Goal: Task Accomplishment & Management: Manage account settings

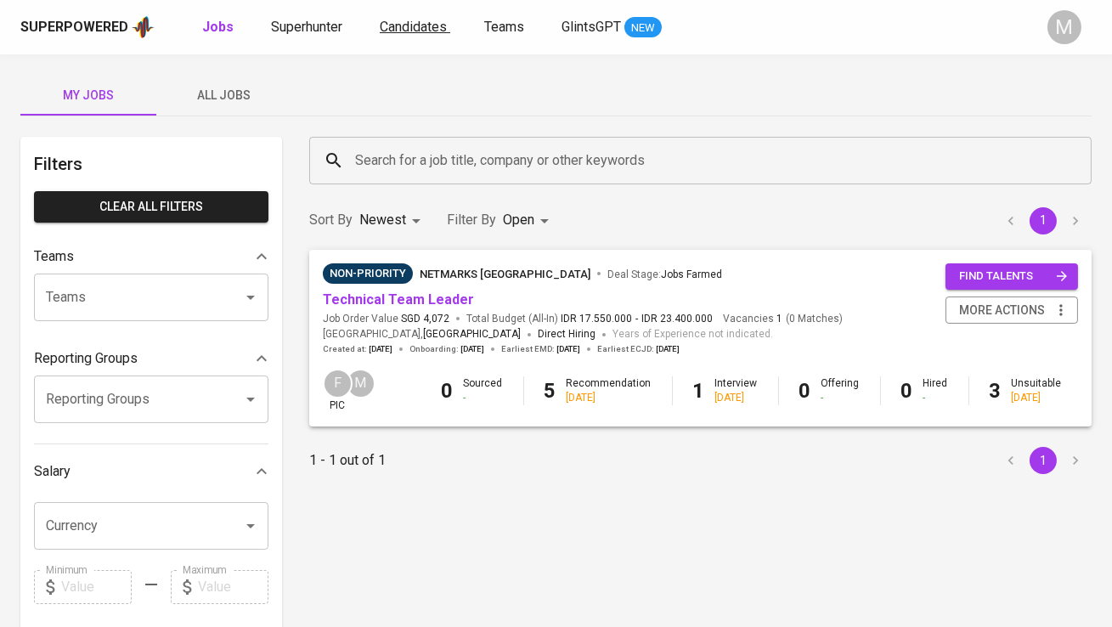
click at [399, 25] on span "Candidates" at bounding box center [413, 27] width 67 height 16
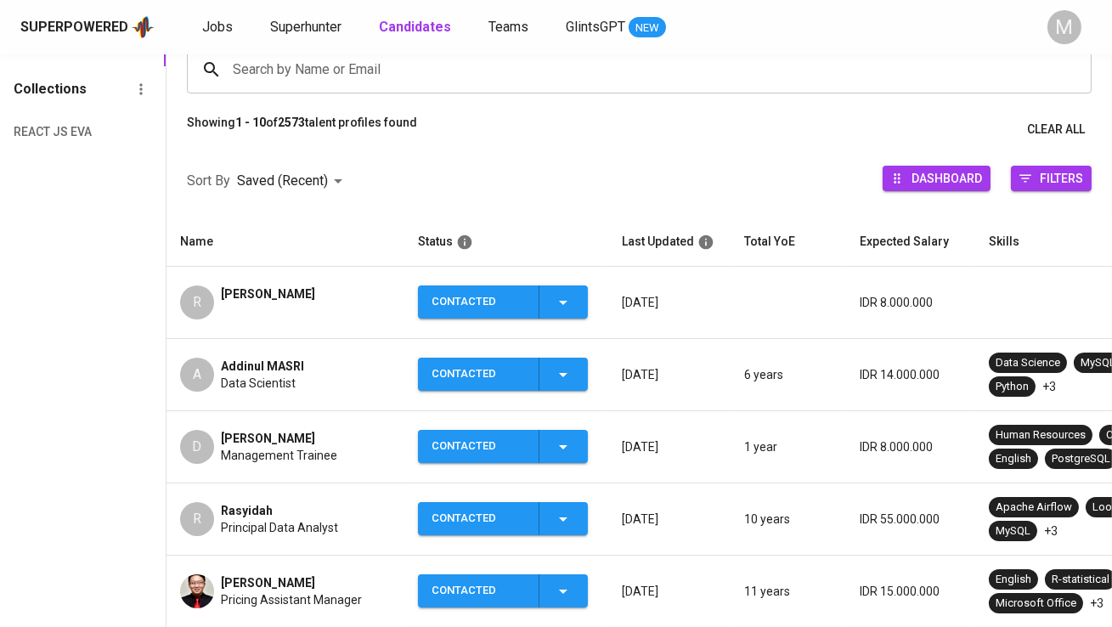
scroll to position [156, 0]
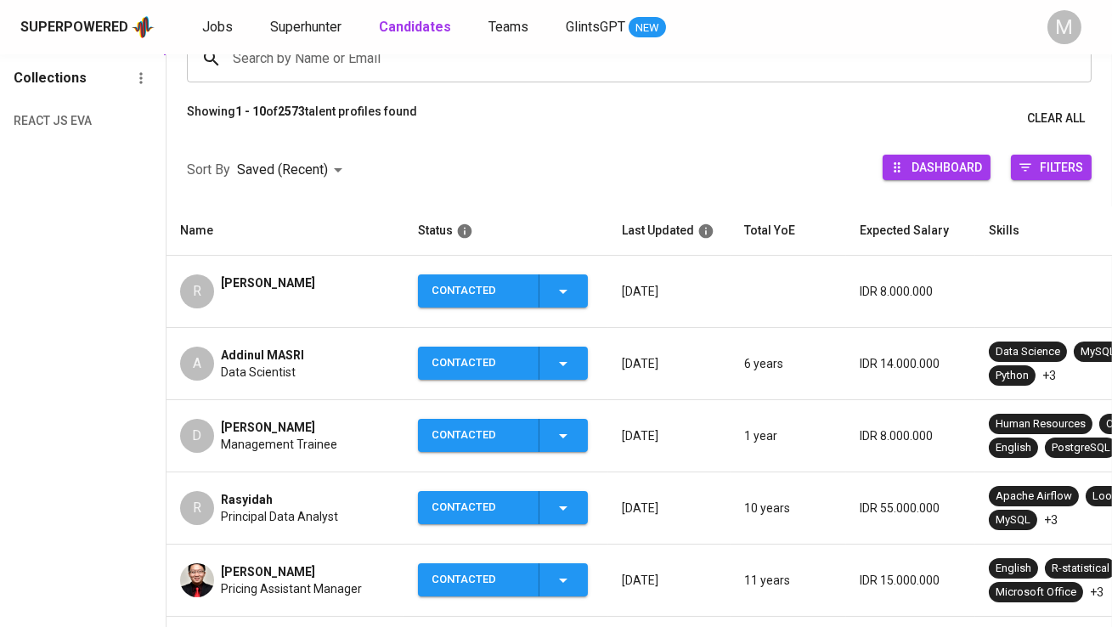
click at [286, 424] on span "[PERSON_NAME]" at bounding box center [268, 427] width 94 height 17
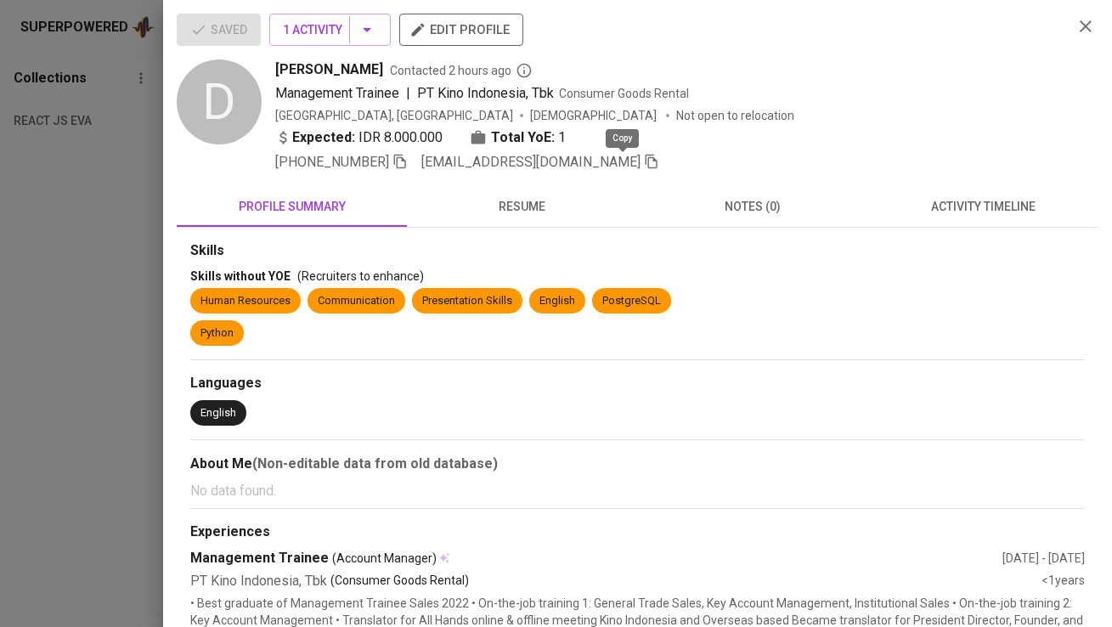
click at [644, 162] on icon "button" at bounding box center [651, 161] width 15 height 15
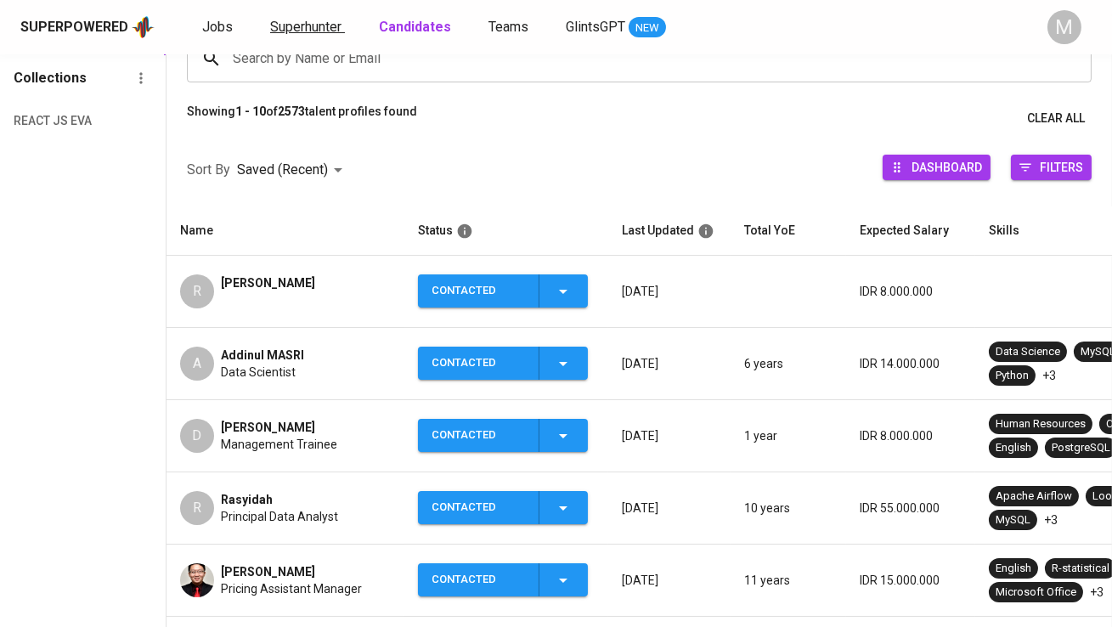
click at [313, 21] on span "Superhunter" at bounding box center [305, 27] width 71 height 16
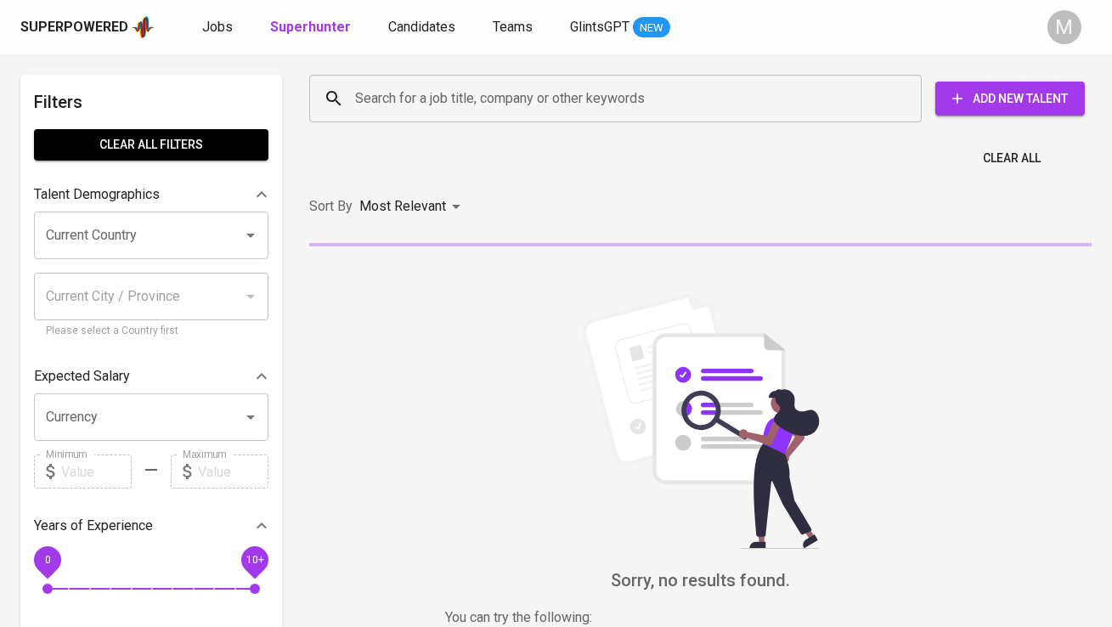
click at [418, 88] on input "Search for a job title, company or other keywords" at bounding box center [620, 98] width 538 height 32
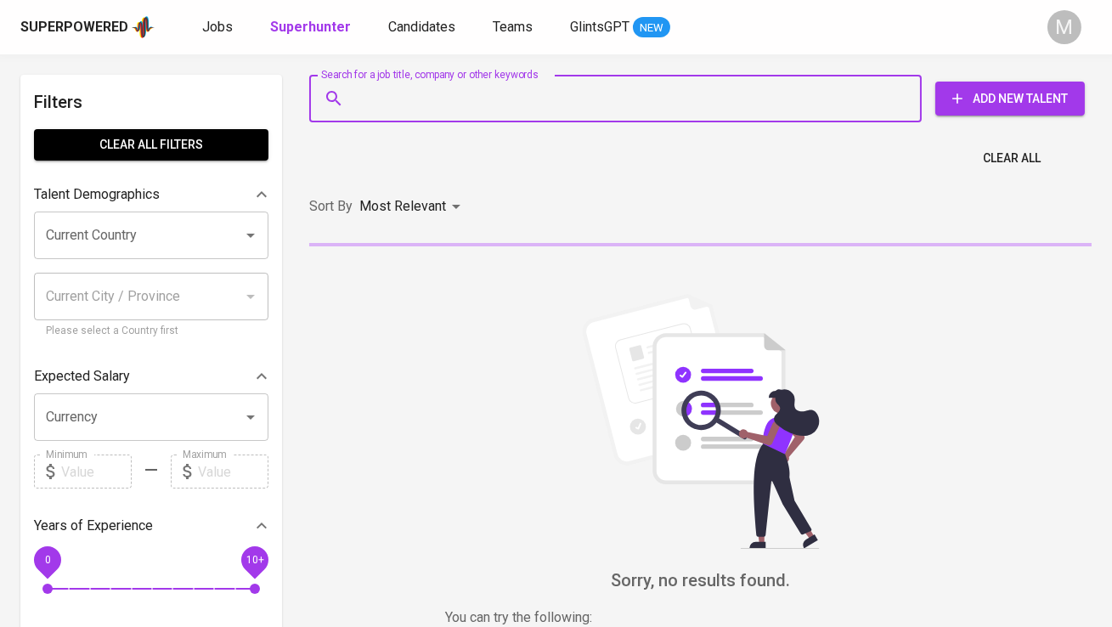
paste input "dikyhendriawan12@gmail.com"
type input "dikyhendriawan12@gmail.com"
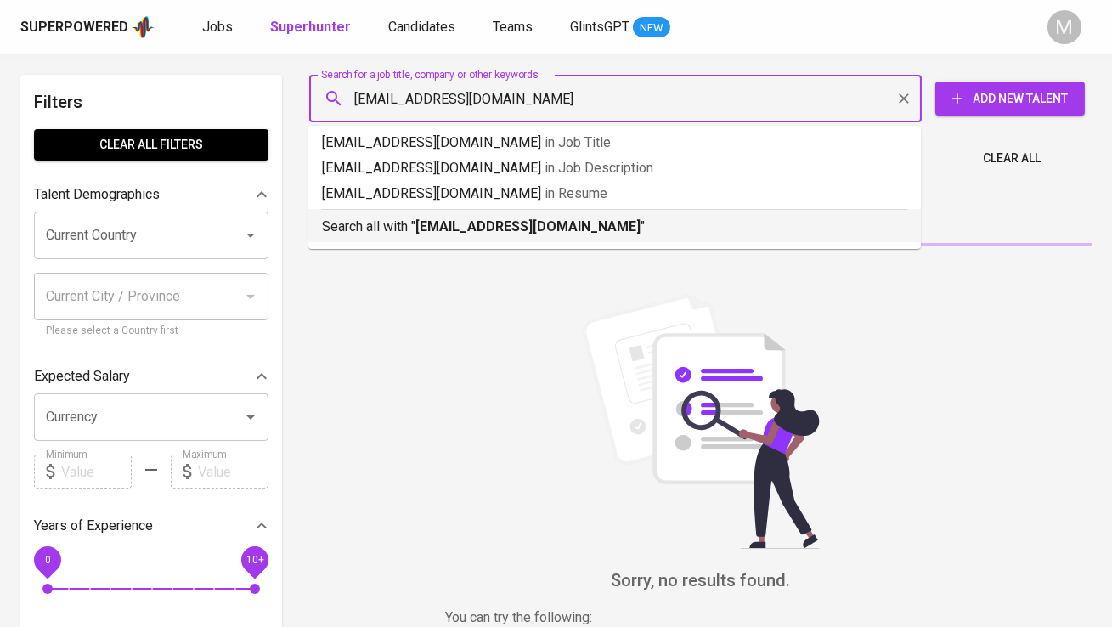
click at [448, 221] on b "dikyhendriawan12@gmail.com" at bounding box center [528, 226] width 225 height 16
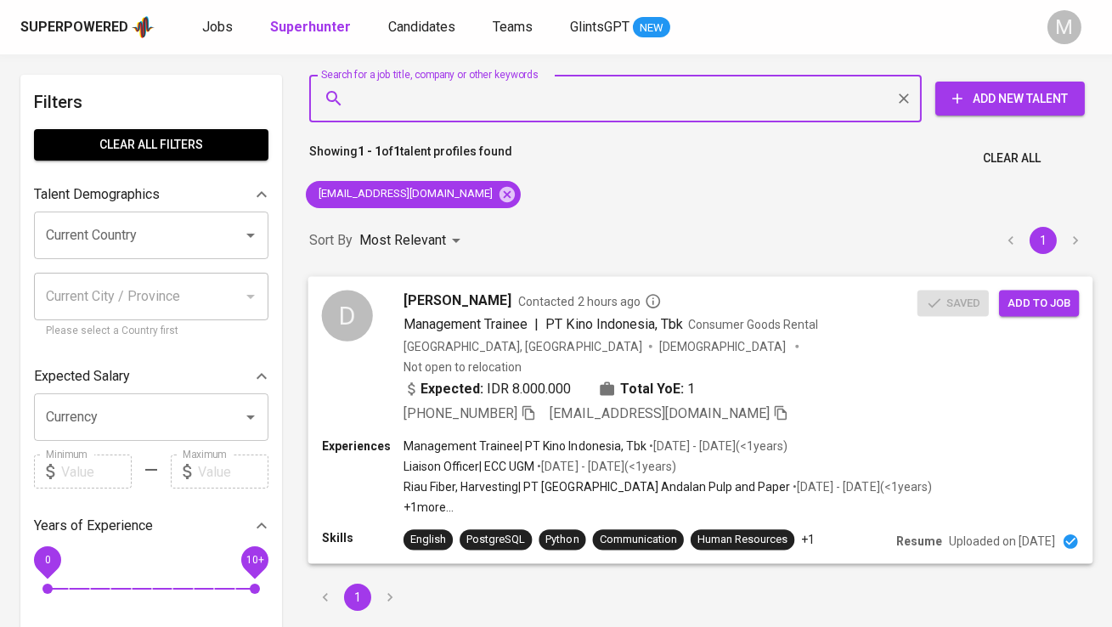
click at [1012, 300] on span "Add to job" at bounding box center [1039, 303] width 63 height 20
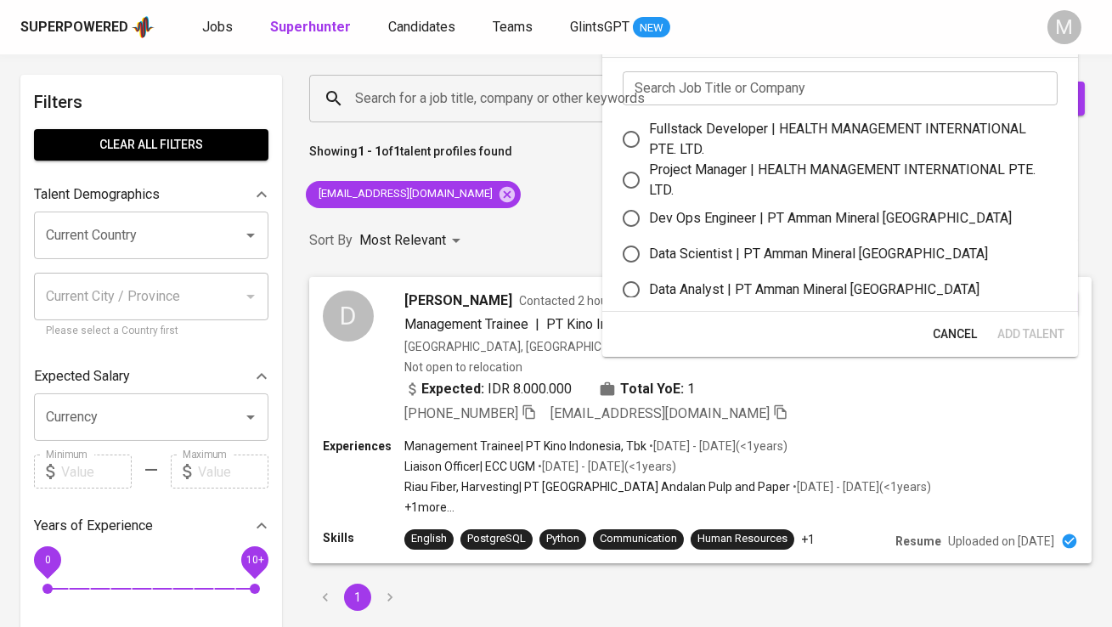
click at [671, 85] on input "text" at bounding box center [840, 88] width 435 height 34
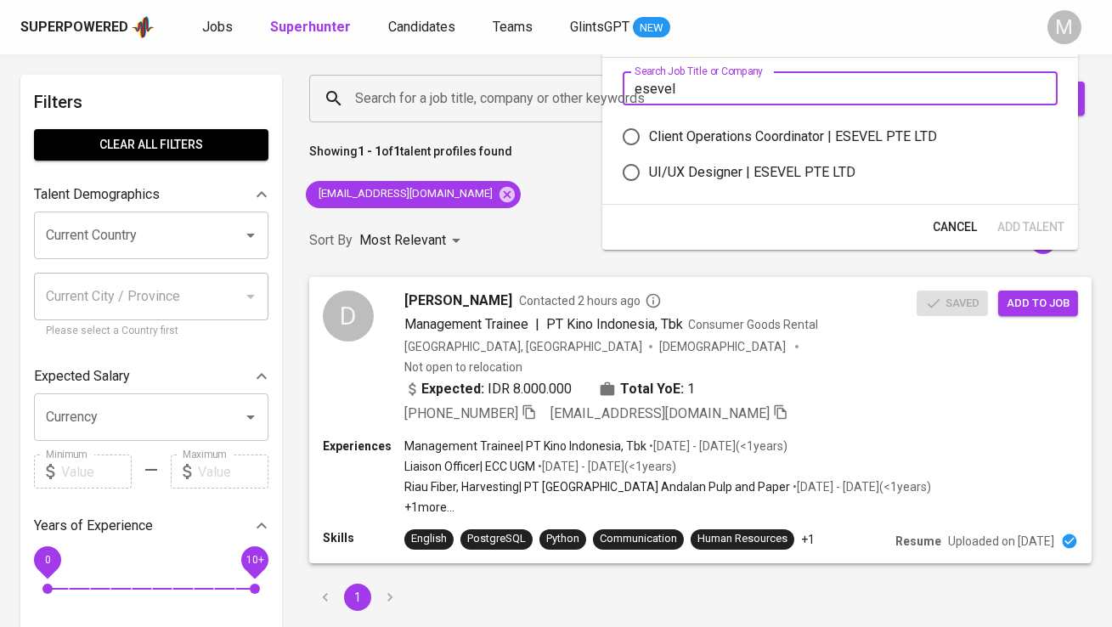
type input "esevel"
click at [708, 139] on div "Client Operations Coordinator | ESEVEL PTE LTD" at bounding box center [793, 137] width 288 height 20
click at [649, 139] on input "Client Operations Coordinator | ESEVEL PTE LTD" at bounding box center [632, 137] width 36 height 36
radio input "true"
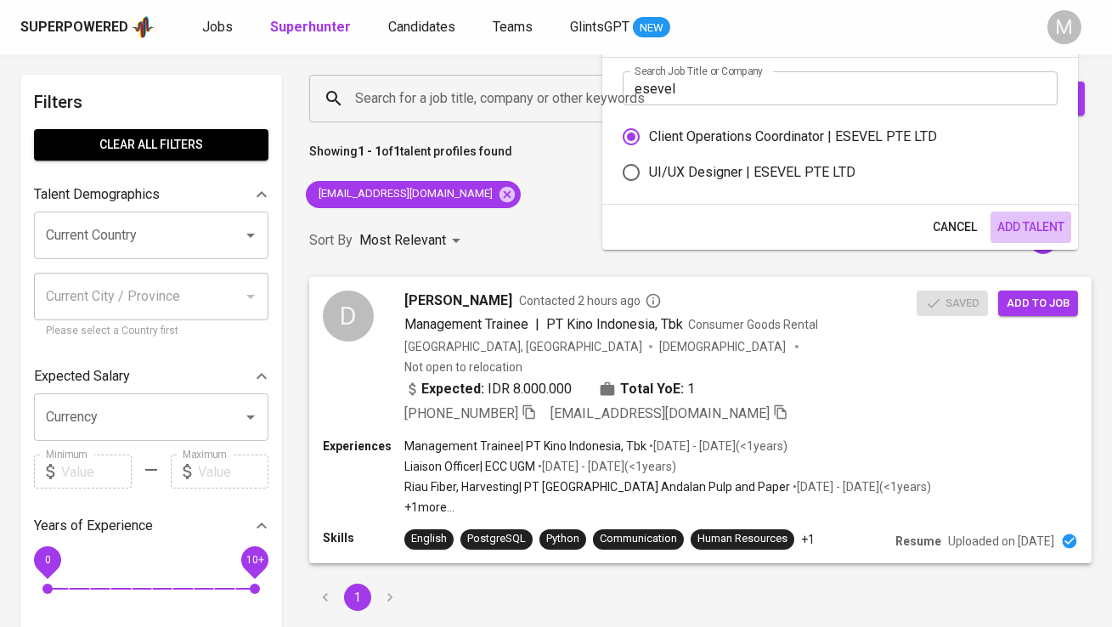
click at [1011, 222] on span "Add Talent" at bounding box center [1031, 227] width 67 height 21
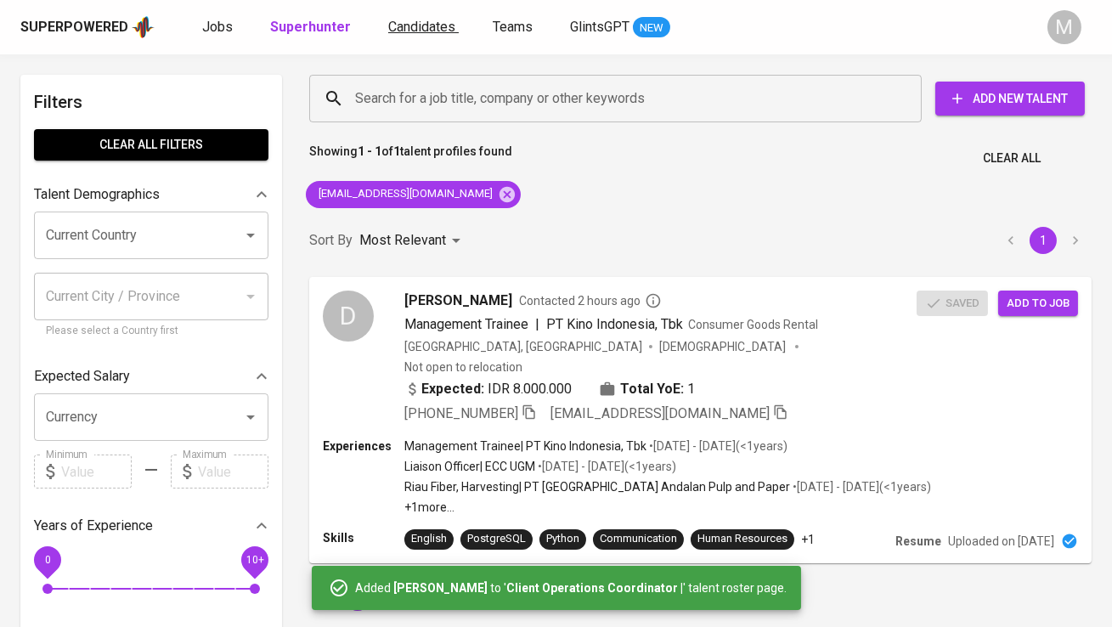
click at [414, 24] on span "Candidates" at bounding box center [421, 27] width 67 height 16
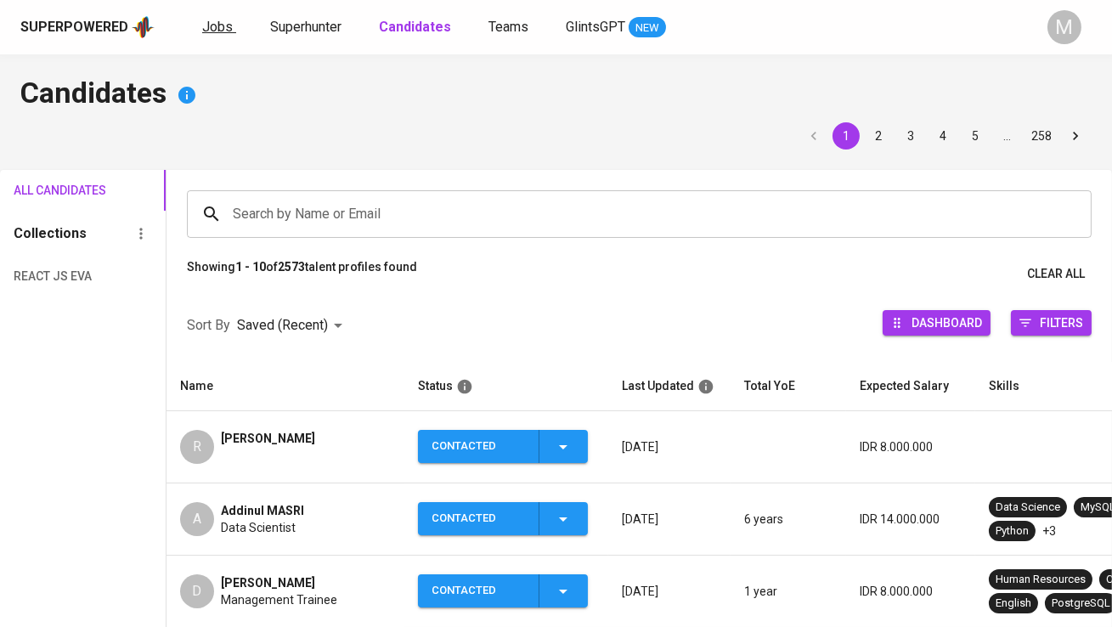
click at [224, 20] on span "Jobs" at bounding box center [217, 27] width 31 height 16
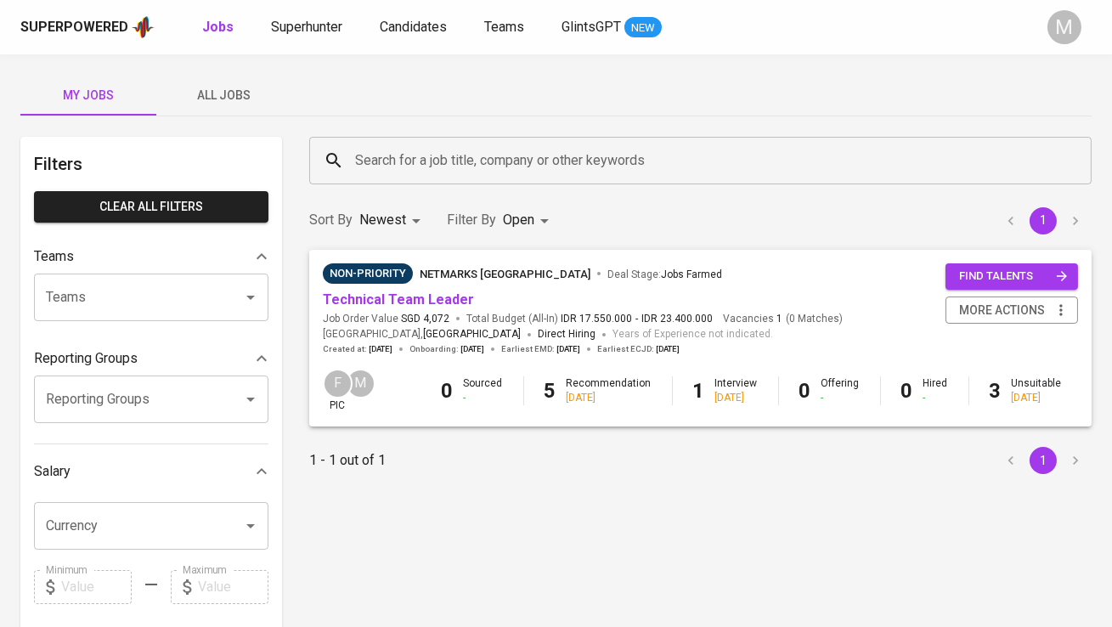
click at [240, 92] on span "All Jobs" at bounding box center [225, 95] width 116 height 21
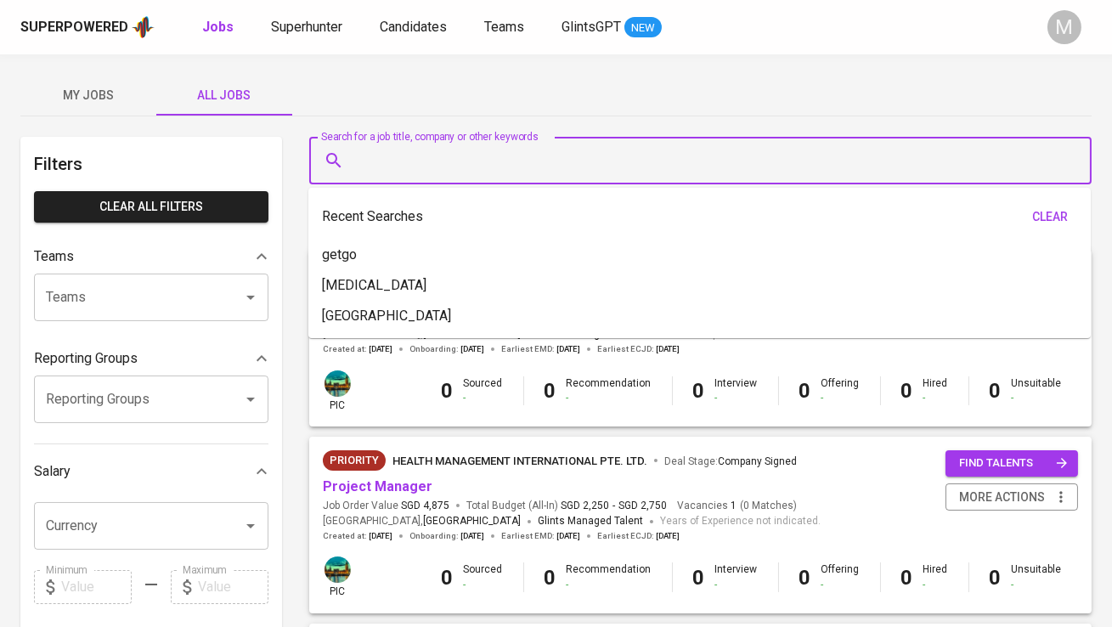
click at [419, 164] on input "Search for a job title, company or other keywords" at bounding box center [705, 160] width 708 height 32
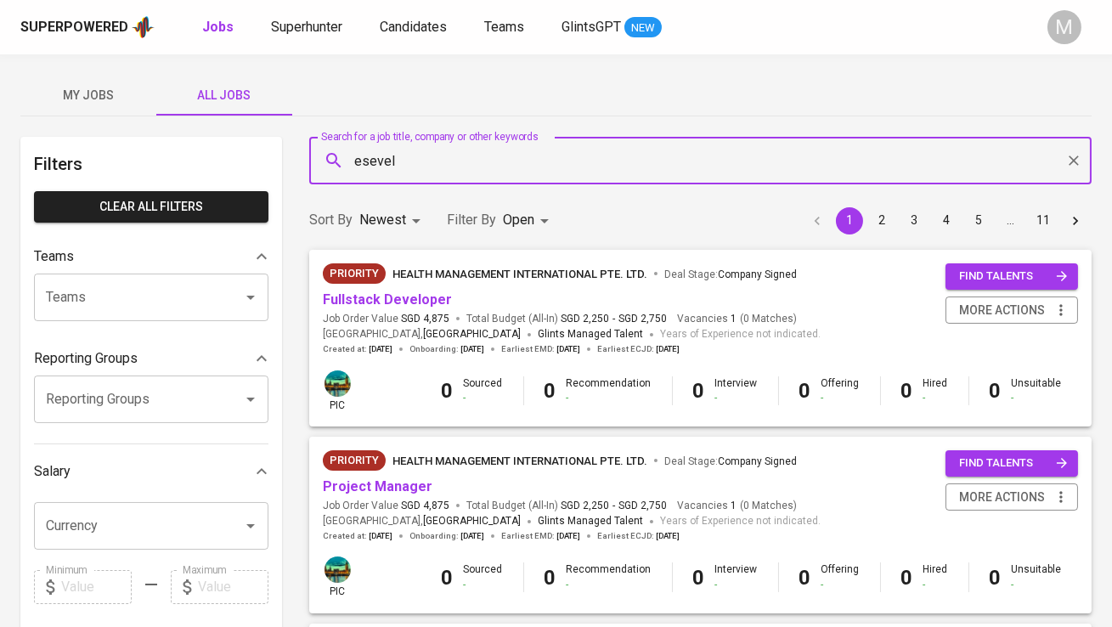
type input "esevel"
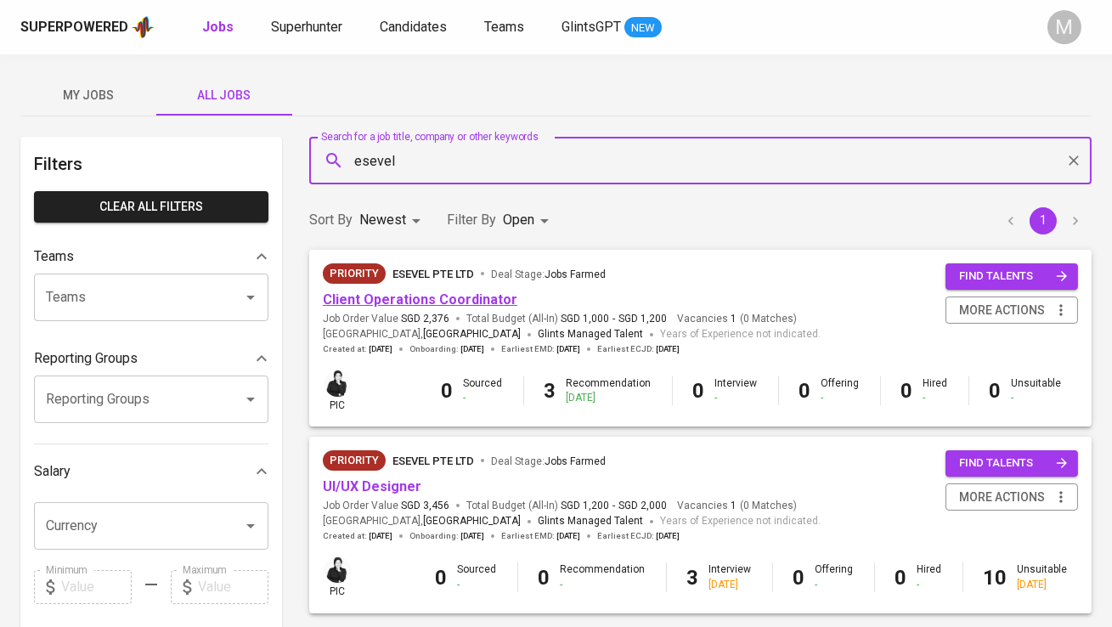
click at [455, 292] on link "Client Operations Coordinator" at bounding box center [420, 299] width 195 height 16
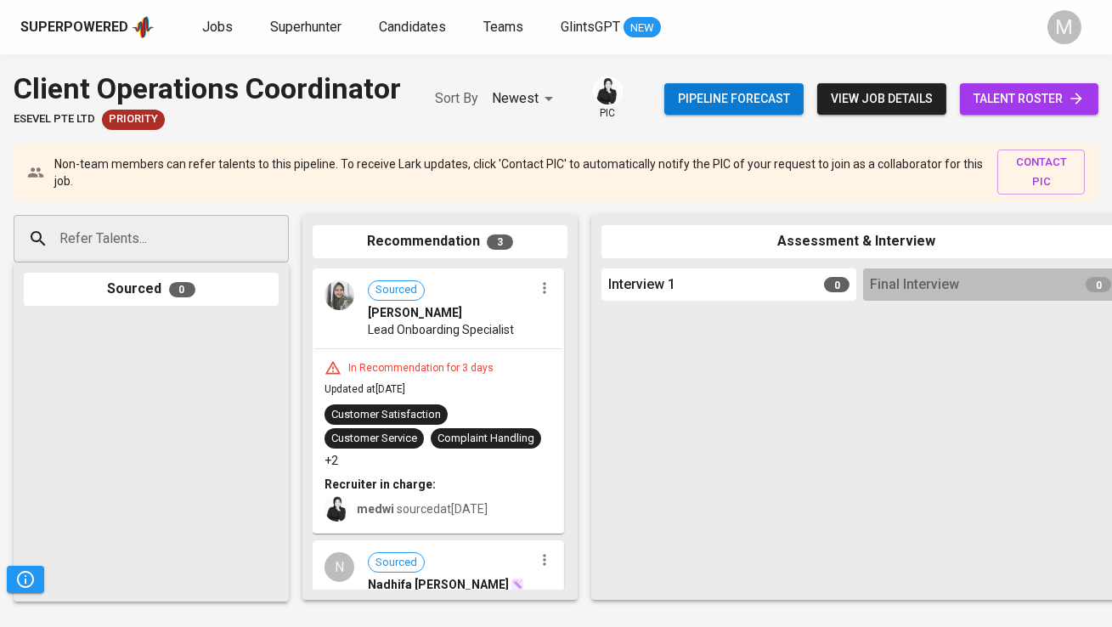
click at [1007, 96] on span "talent roster" at bounding box center [1029, 98] width 111 height 21
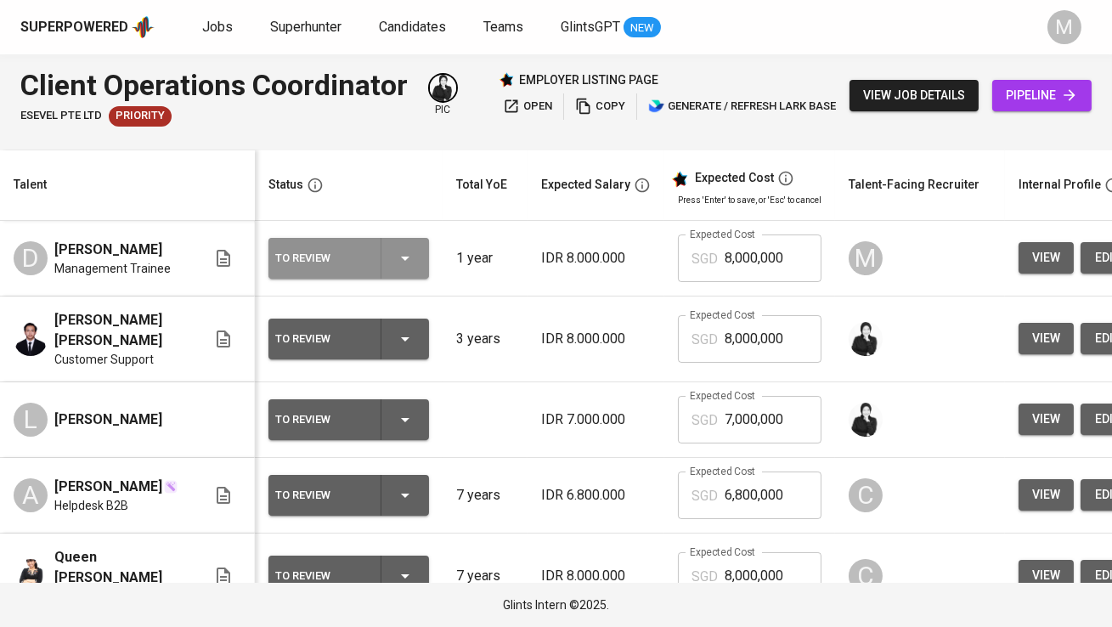
click at [367, 263] on div "To Review" at bounding box center [348, 258] width 147 height 41
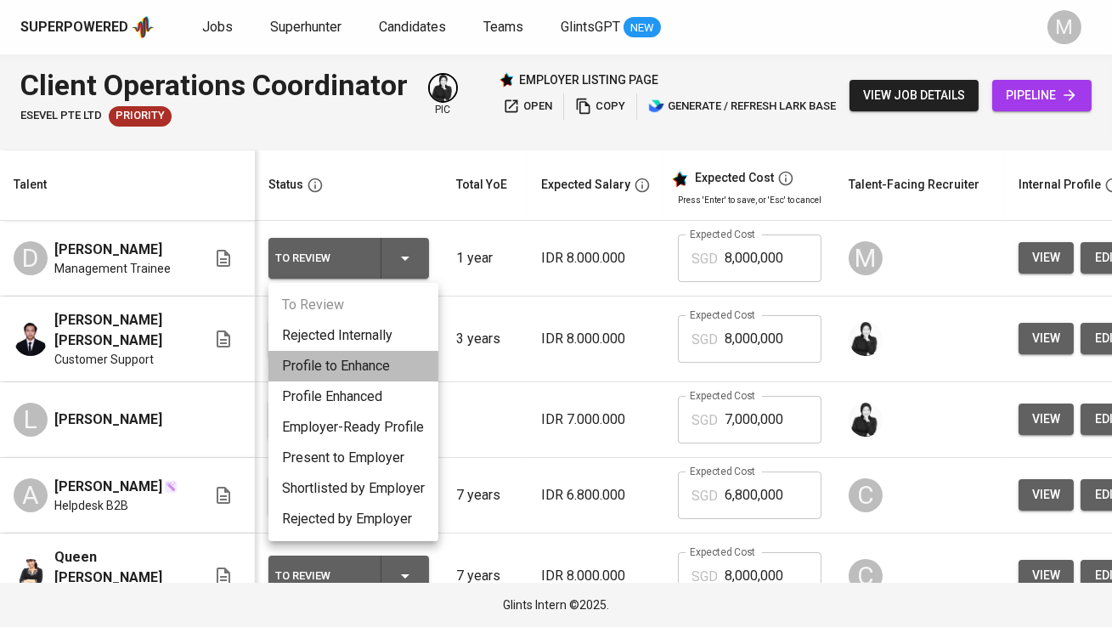
click at [376, 368] on li "Profile to Enhance" at bounding box center [354, 366] width 170 height 31
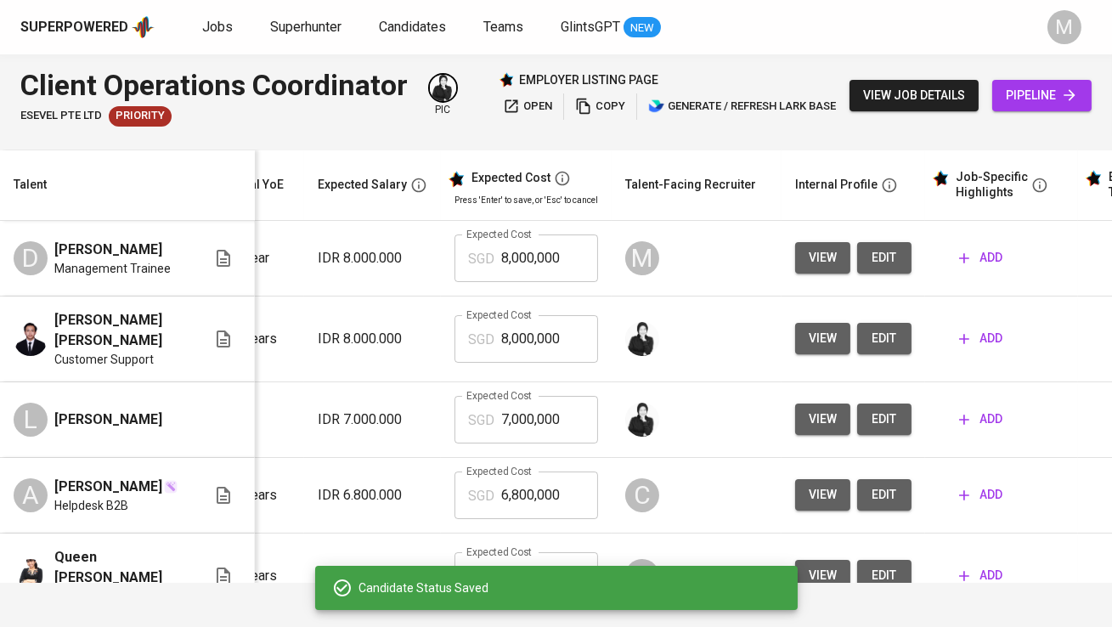
scroll to position [0, 297]
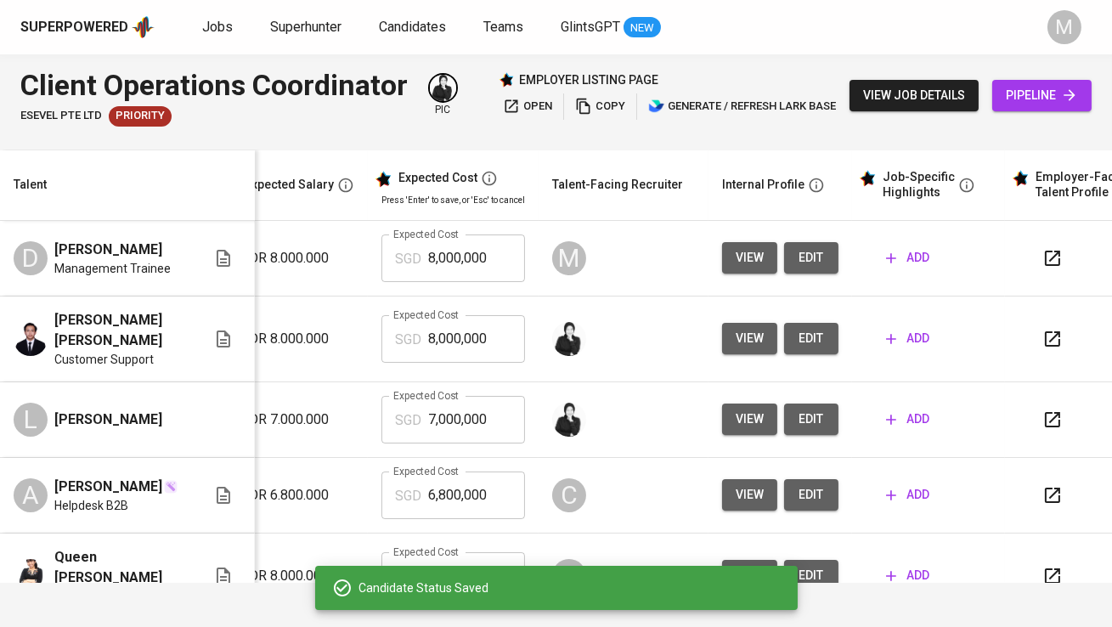
click at [821, 263] on button "edit" at bounding box center [811, 257] width 54 height 31
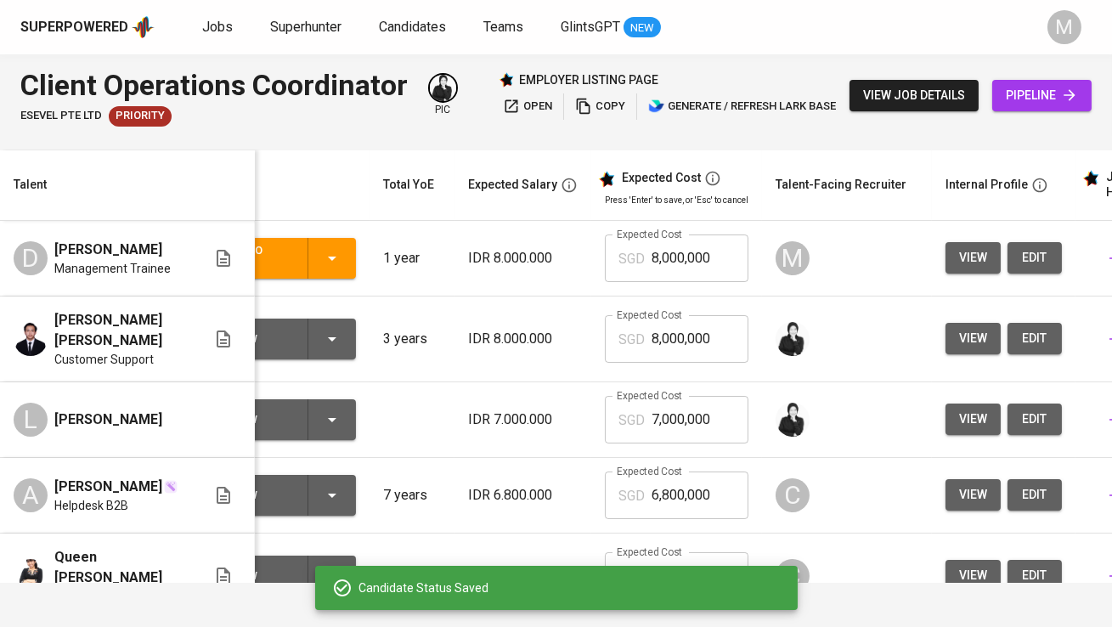
scroll to position [0, 0]
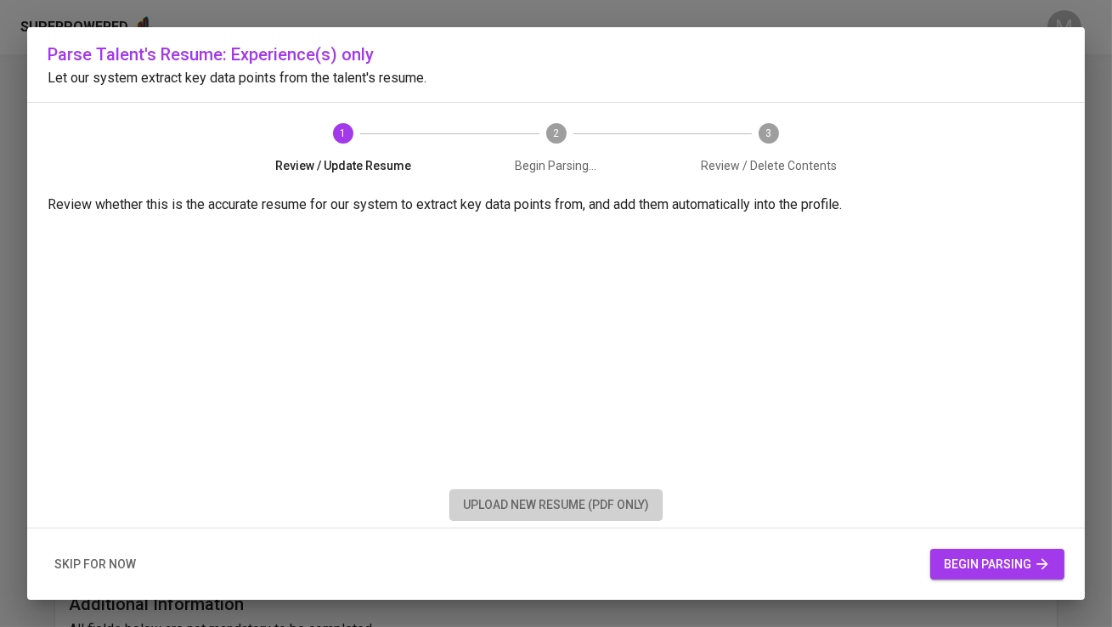
click at [530, 505] on span "upload new resume (pdf only)" at bounding box center [556, 505] width 186 height 21
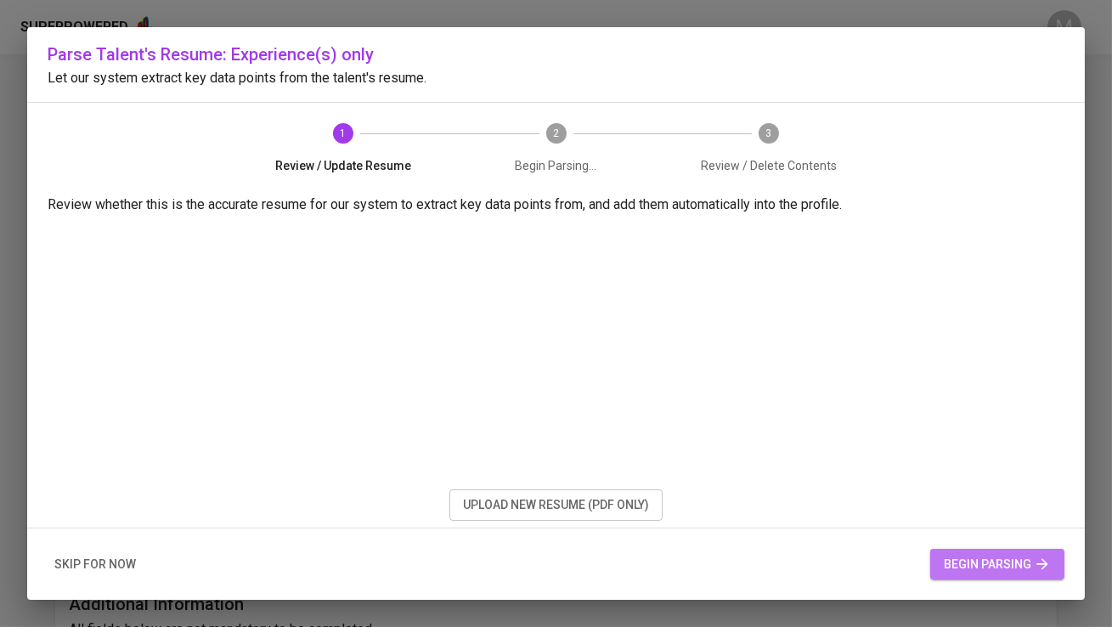
click at [999, 563] on span "begin parsing" at bounding box center [997, 564] width 107 height 21
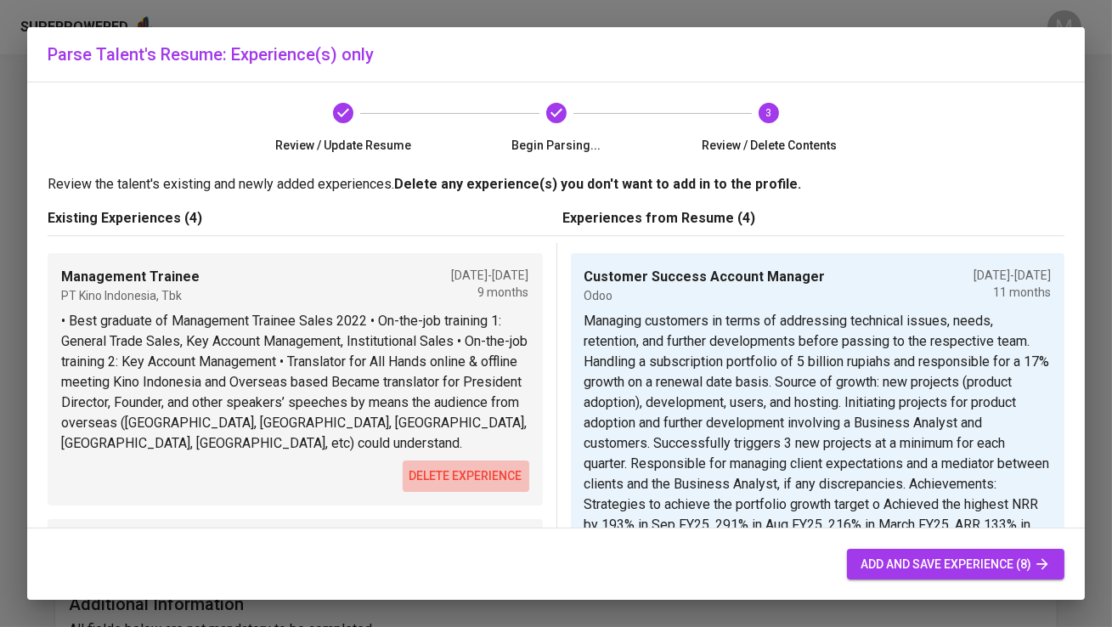
click at [439, 467] on span "delete experience" at bounding box center [466, 476] width 113 height 21
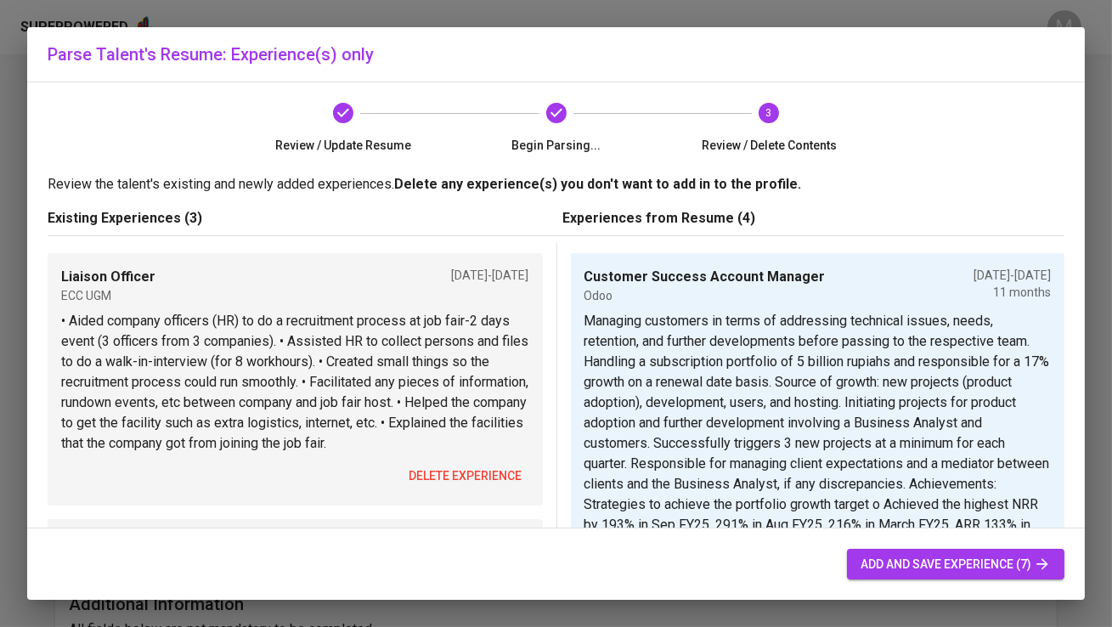
click at [446, 478] on span "delete experience" at bounding box center [466, 476] width 113 height 21
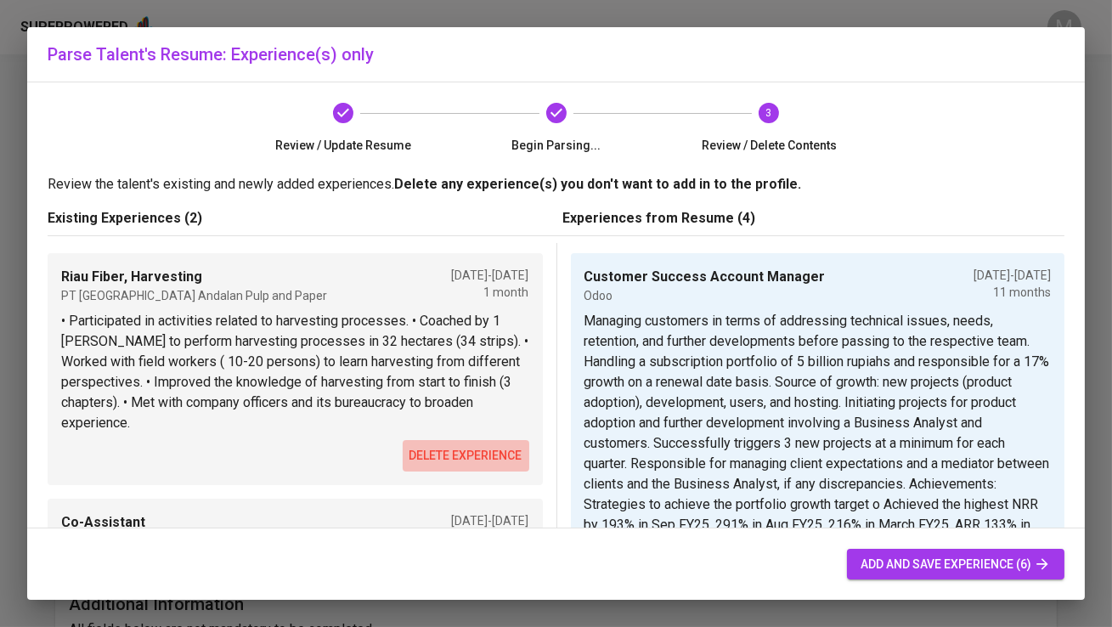
click at [467, 445] on span "delete experience" at bounding box center [466, 455] width 113 height 21
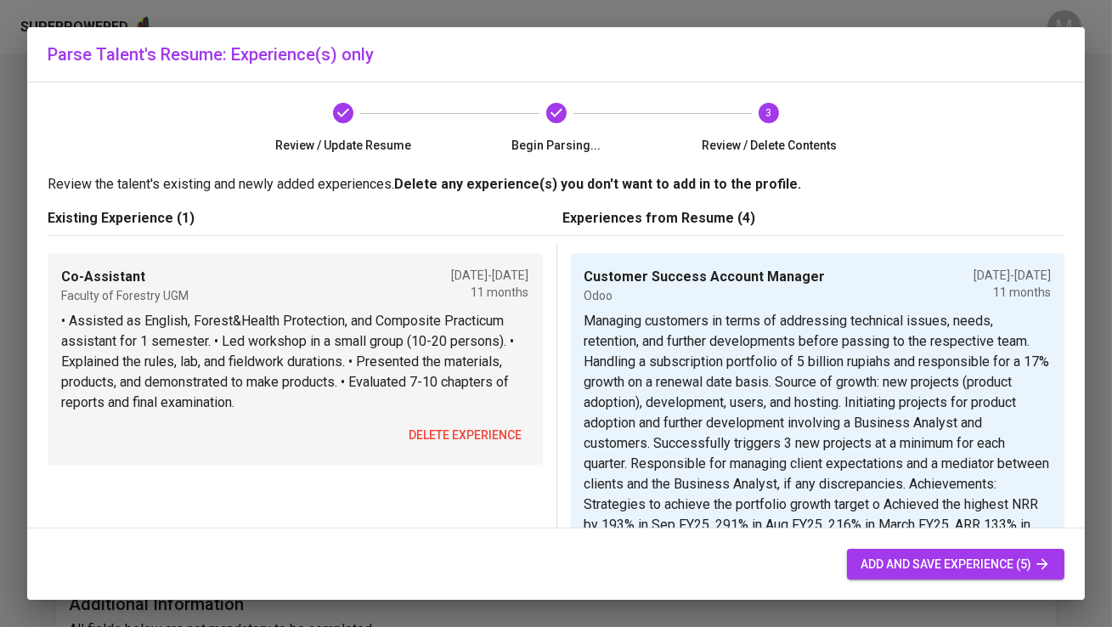
click at [482, 440] on span "delete experience" at bounding box center [466, 435] width 113 height 21
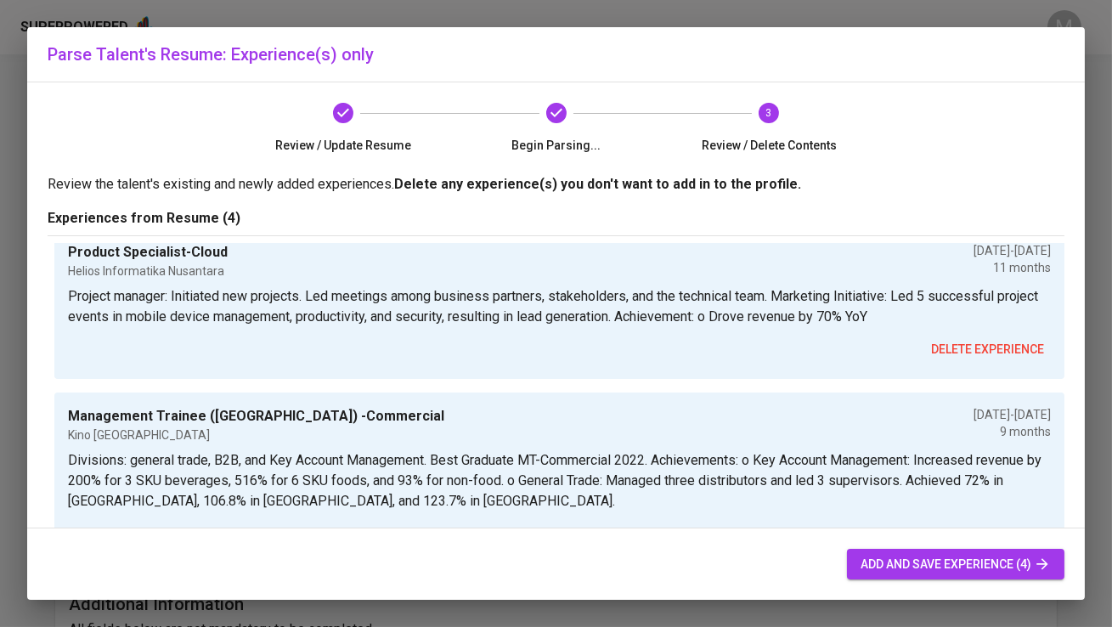
scroll to position [55, 0]
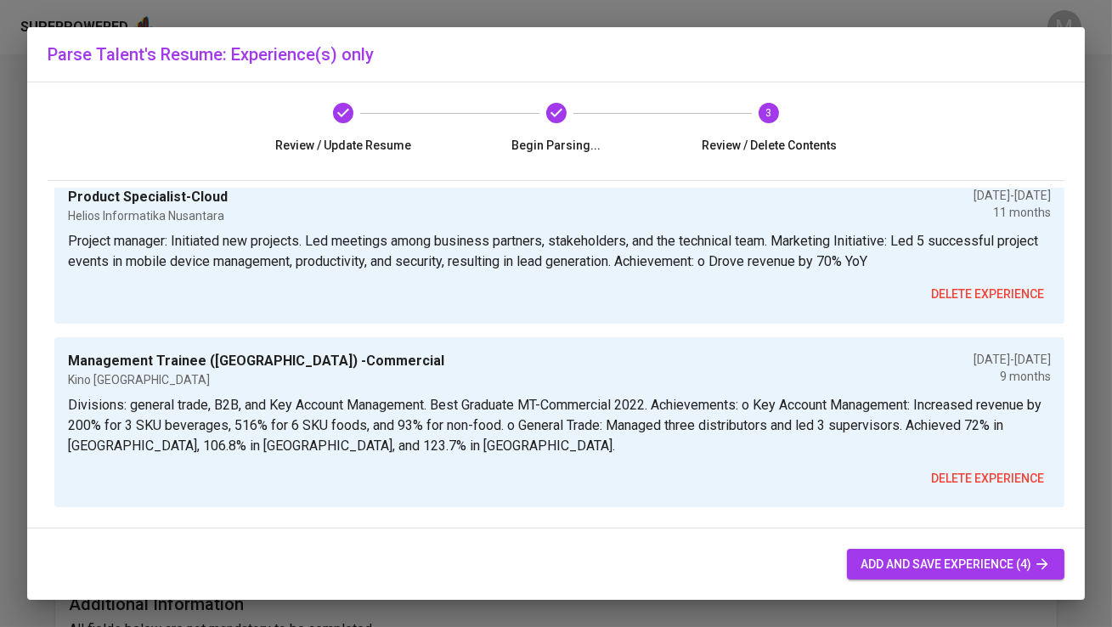
click at [975, 580] on div "add and save experience (4)" at bounding box center [556, 565] width 1058 height 72
click at [971, 558] on span "add and save experience (4)" at bounding box center [956, 564] width 190 height 21
type input "Customer Success Account Manager"
type input "Odoo"
type input "10/01/2024"
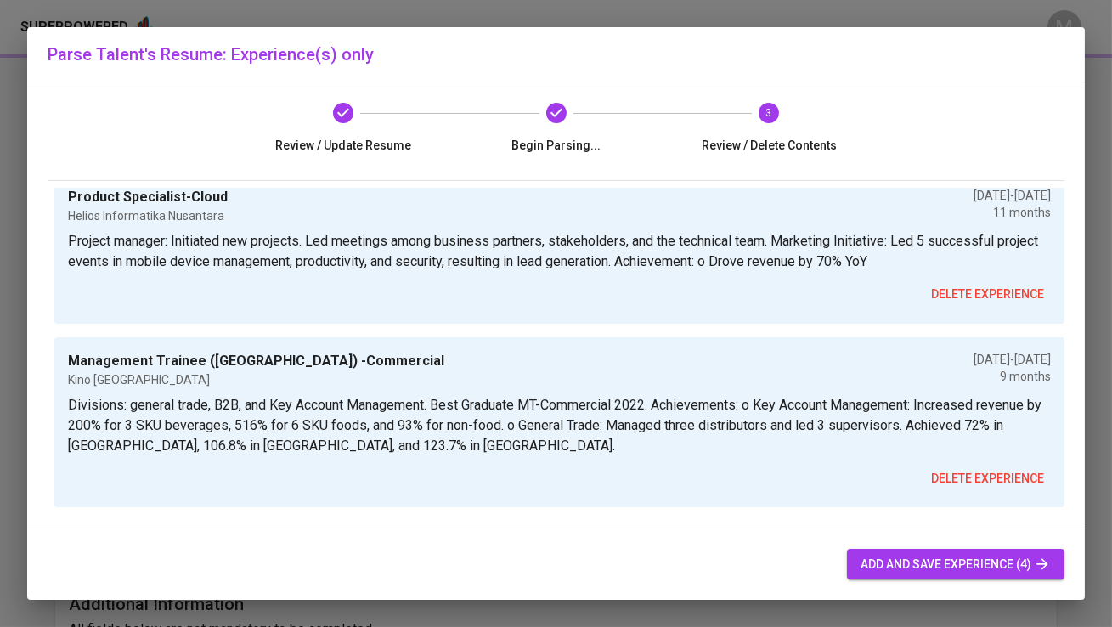
type input "09/01/2025"
type input "Business Advisor"
type input "Odoo"
type input "01/01/2024"
type input "09/01/2024"
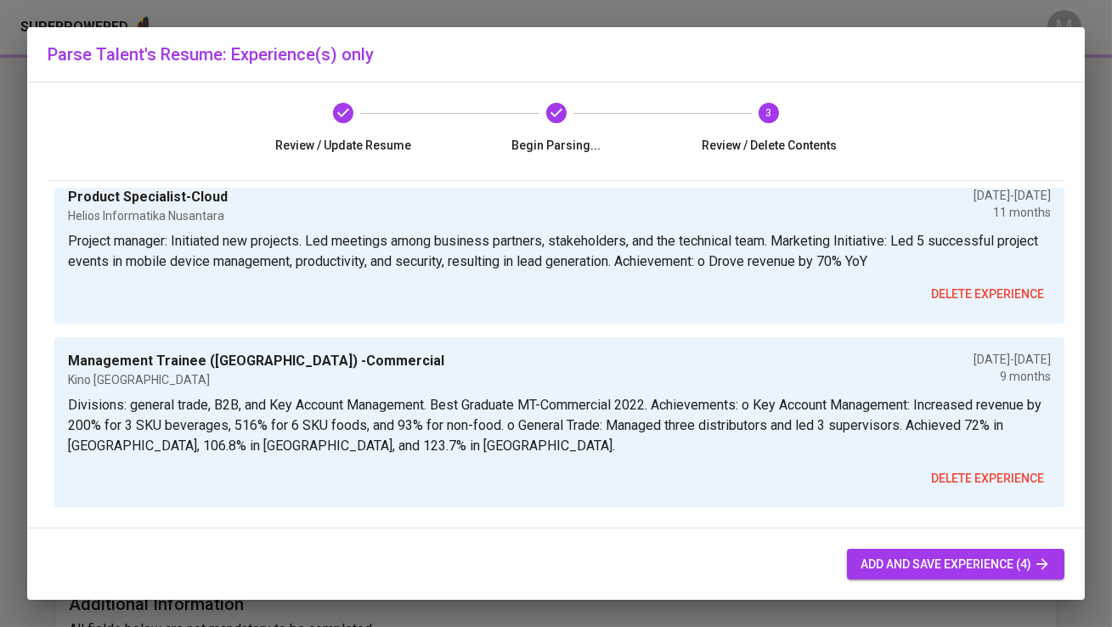
type input "Product Specialist-Cloud"
type input "Helios Informatika Nusantara"
type input "01/01/2023"
type input "12/01/2023"
type input "Management Trainee (MT) -Commercial"
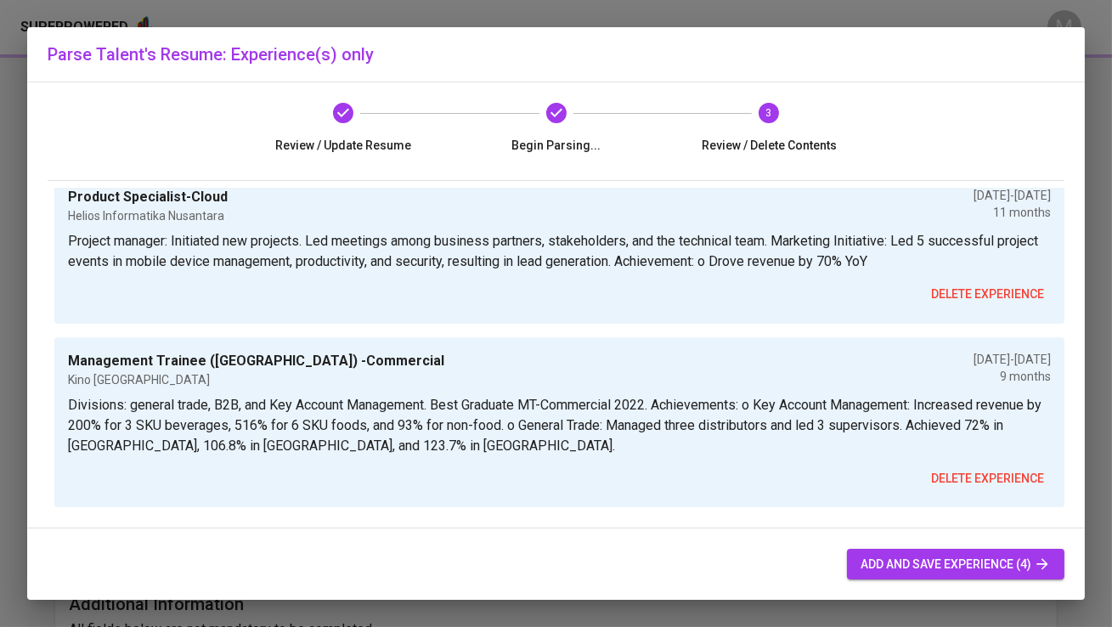
type input "Kino Indonesia"
type input "01/01/2022"
type input "10/01/2022"
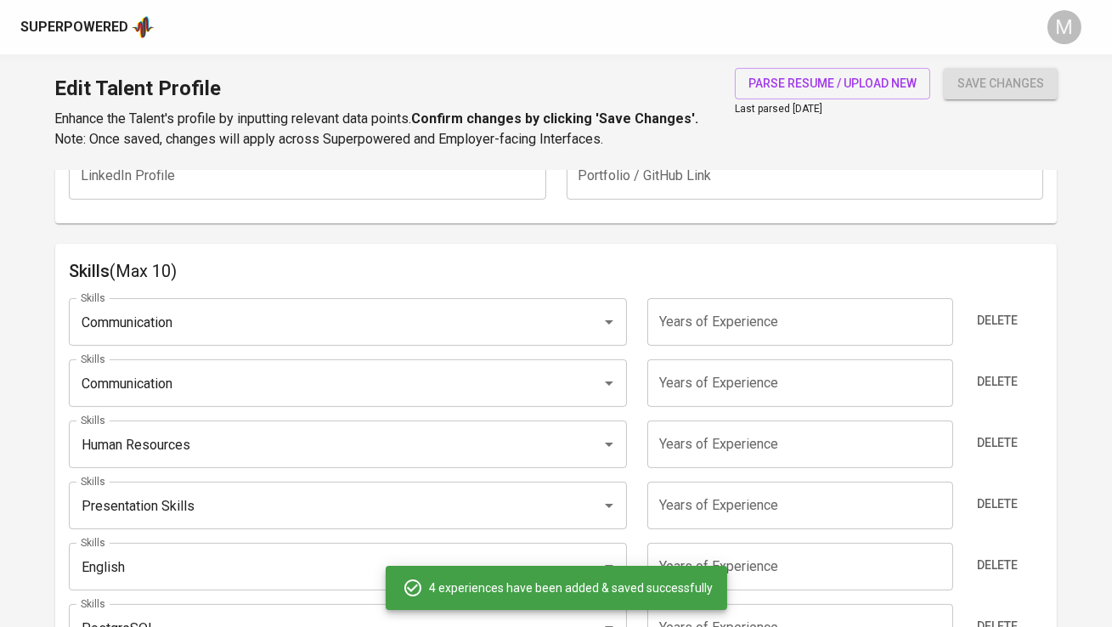
scroll to position [798, 0]
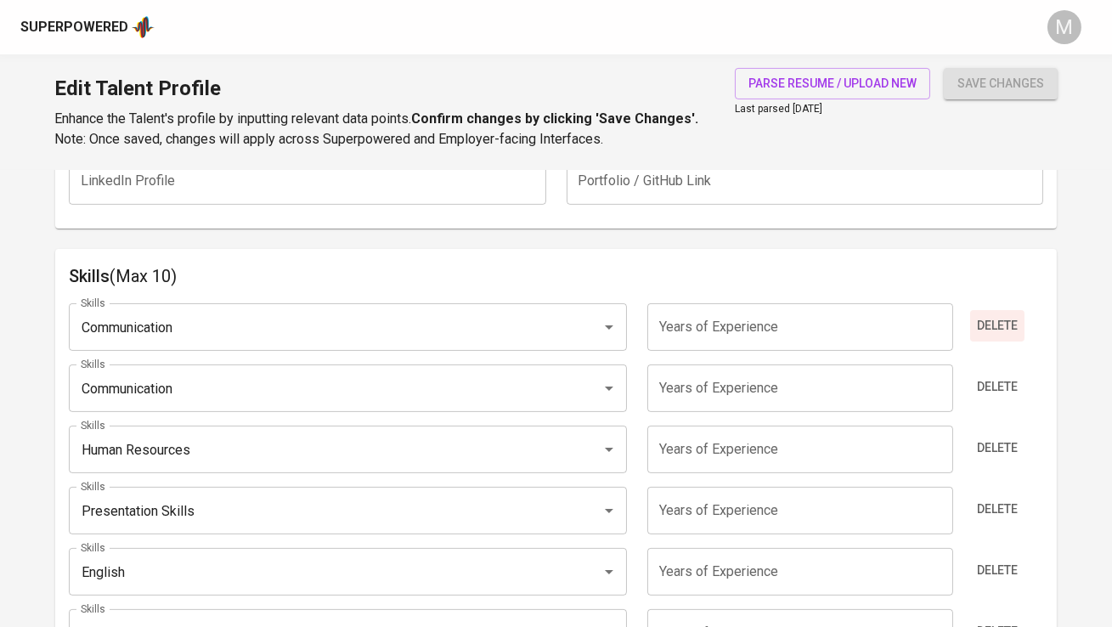
click at [999, 318] on span "Delete" at bounding box center [997, 325] width 41 height 21
click at [1004, 323] on span "Delete" at bounding box center [997, 325] width 41 height 21
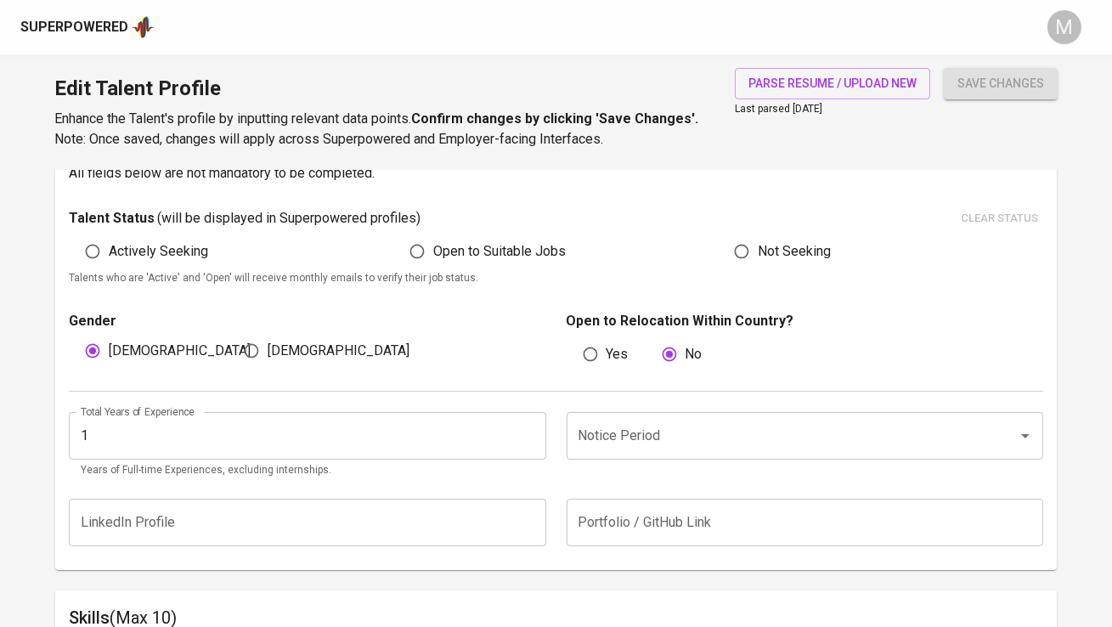
scroll to position [461, 0]
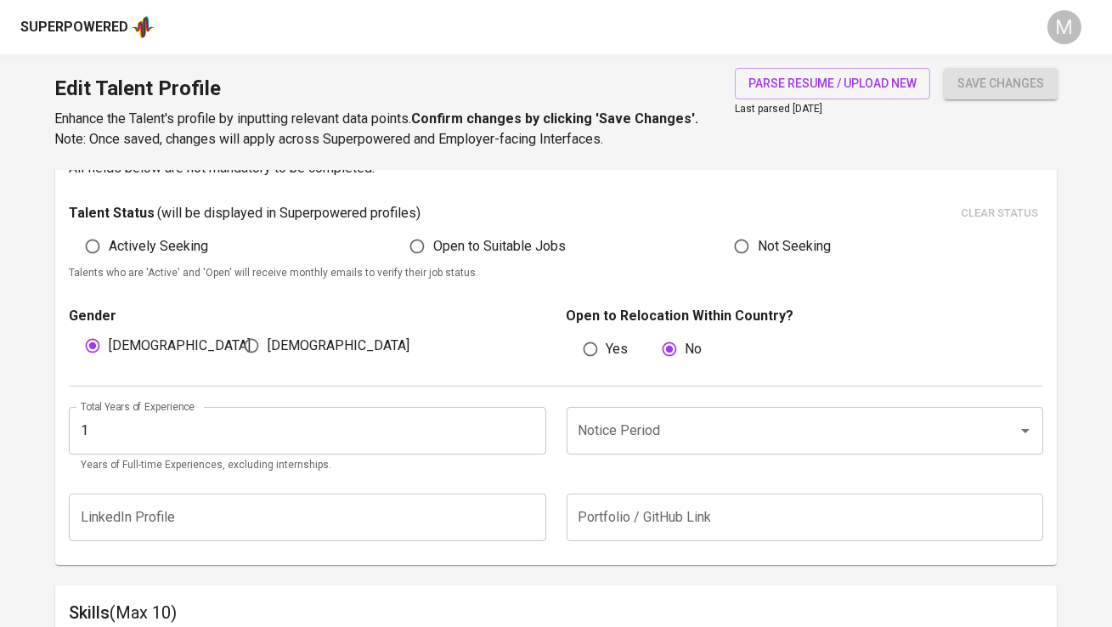
click at [412, 436] on input "1" at bounding box center [307, 431] width 477 height 48
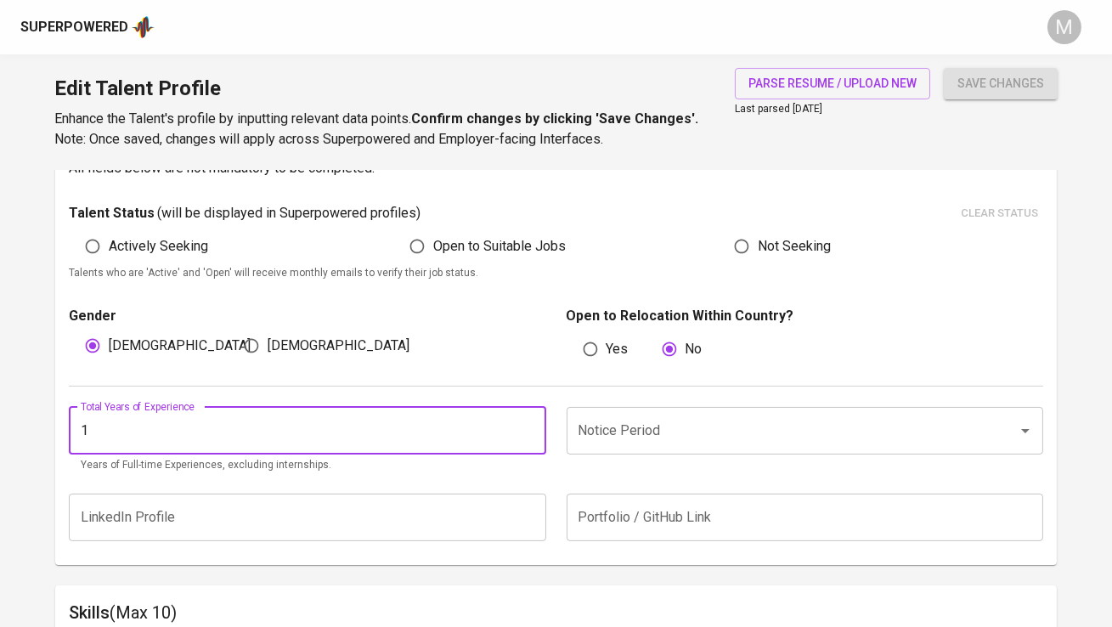
type input "0"
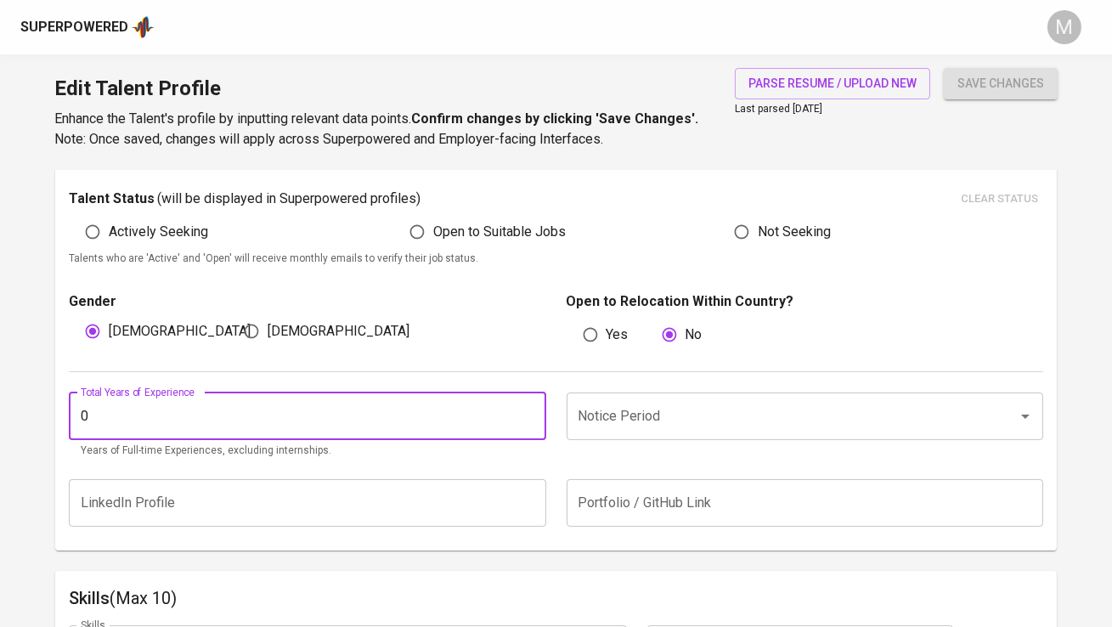
scroll to position [478, 0]
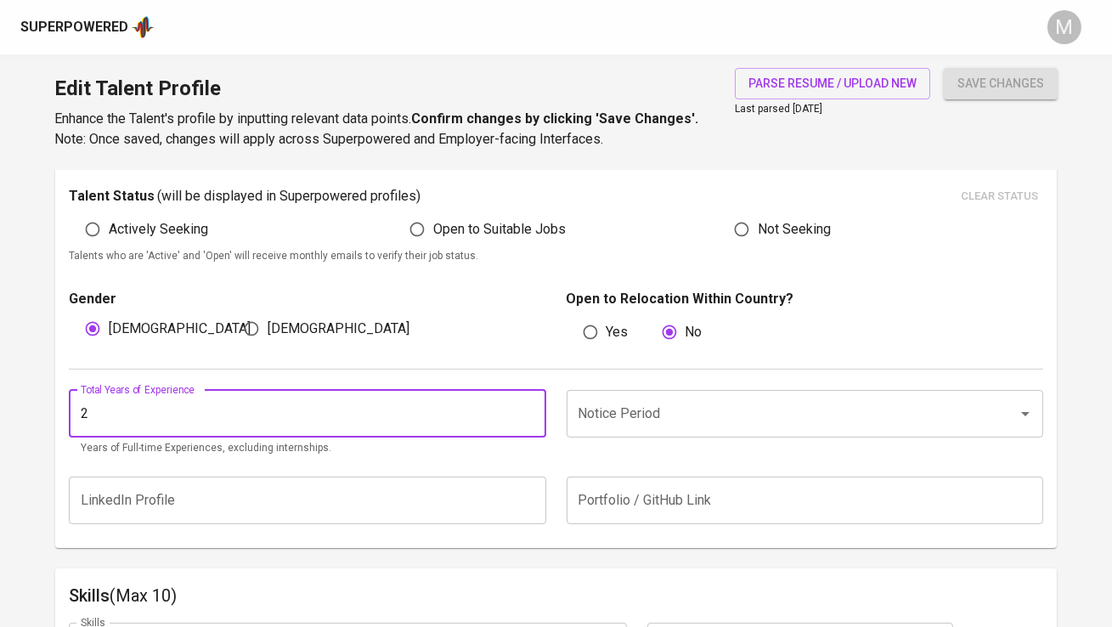
type input "2"
click at [944, 68] on button "save changes" at bounding box center [1001, 83] width 114 height 31
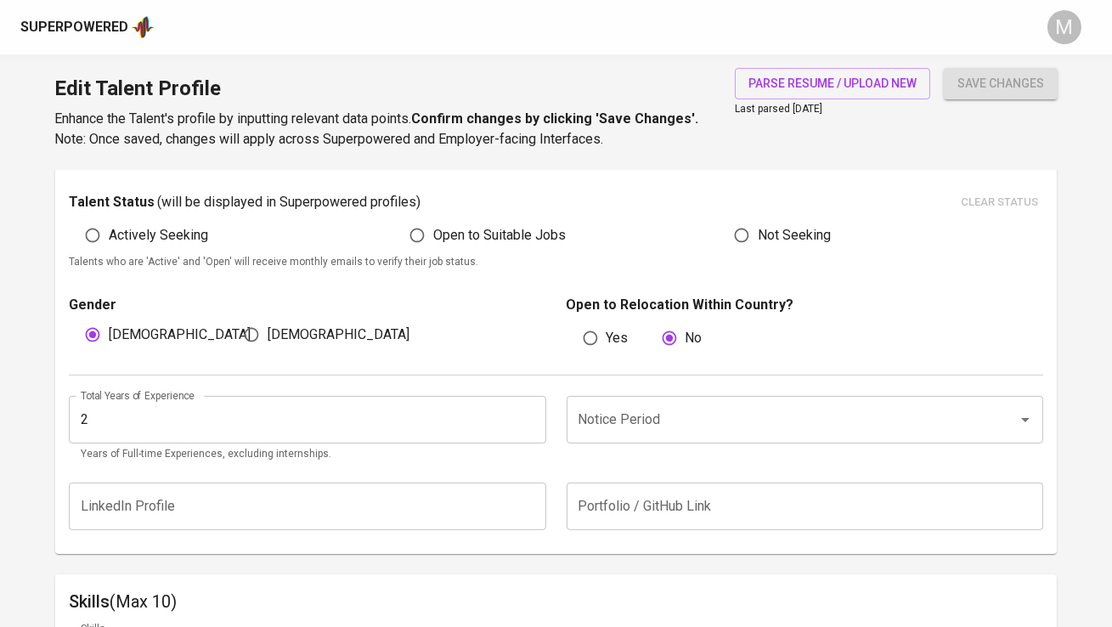
click at [676, 416] on input "Notice Period" at bounding box center [781, 420] width 414 height 32
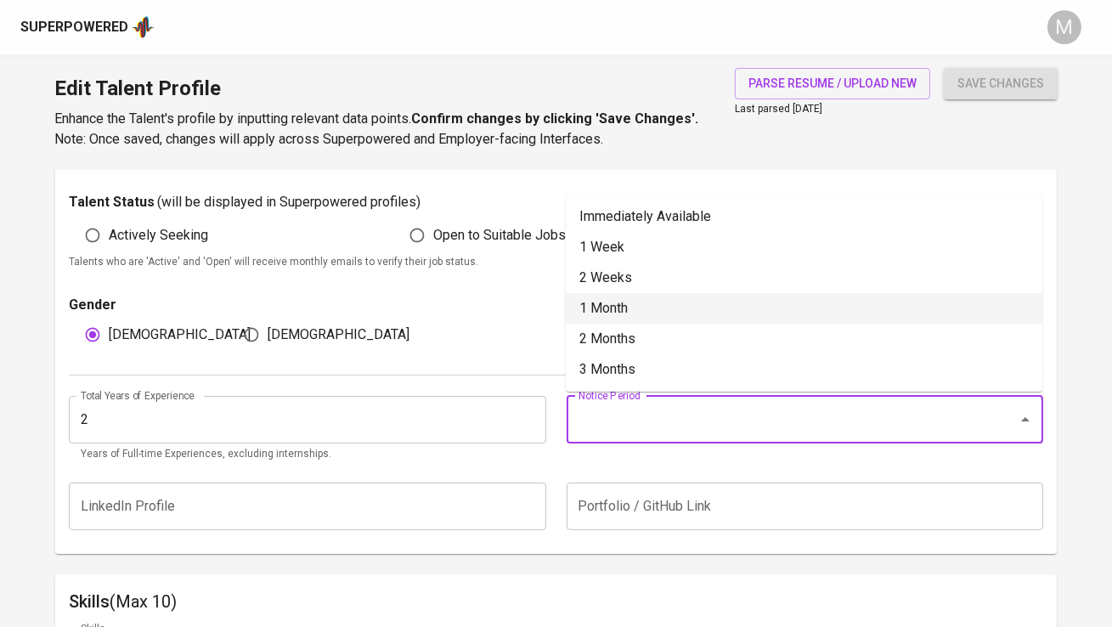
click at [667, 312] on li "1 Month" at bounding box center [804, 308] width 477 height 31
type input "1 Month"
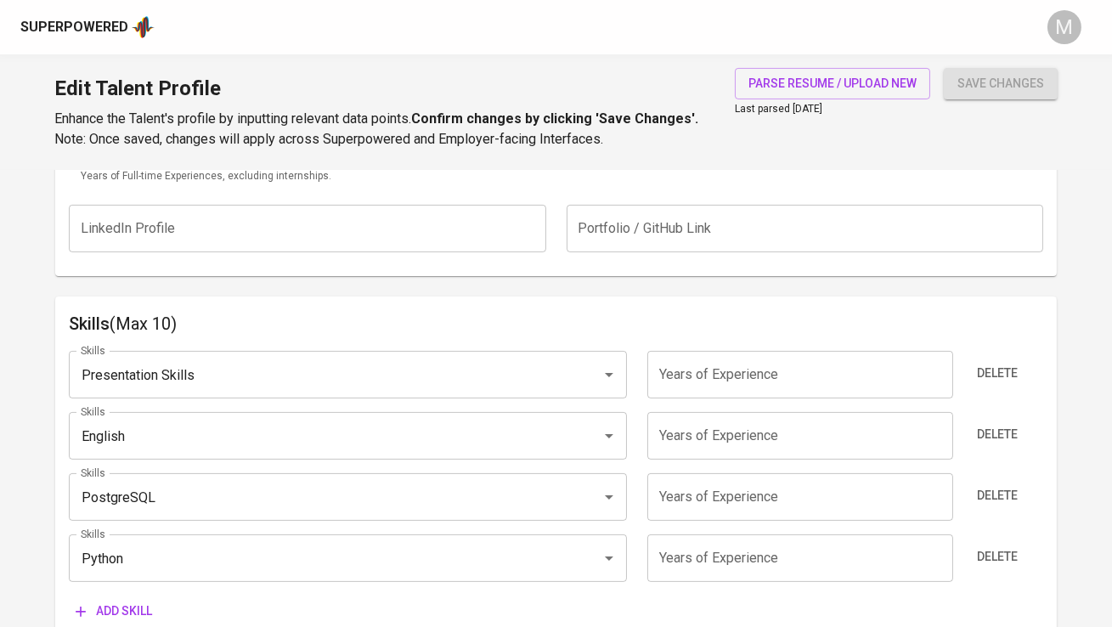
scroll to position [785, 0]
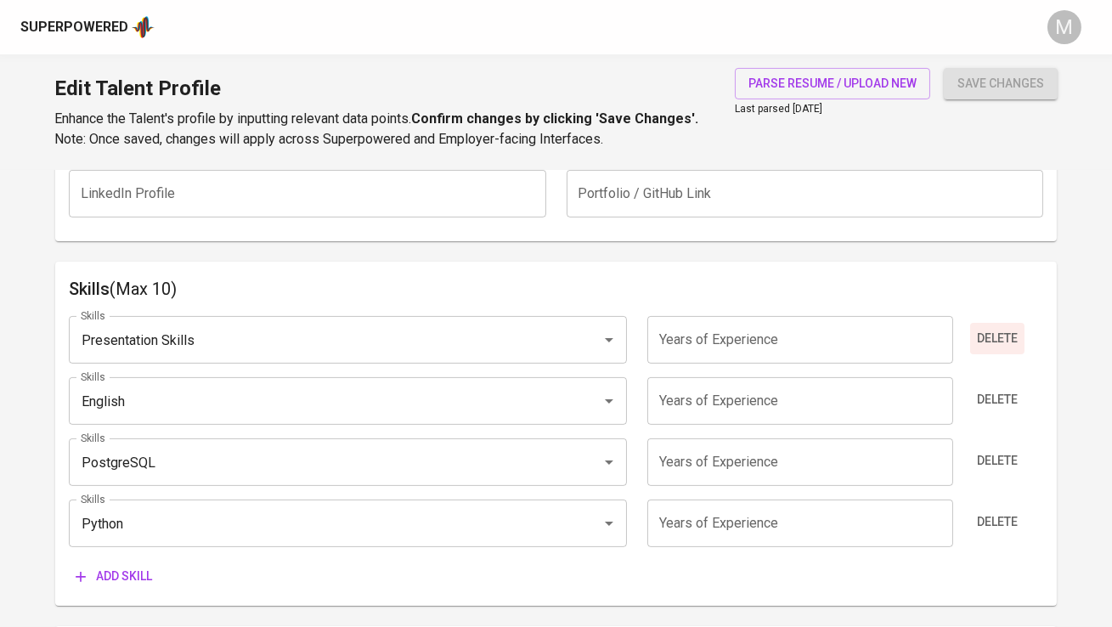
click at [993, 337] on span "Delete" at bounding box center [997, 338] width 41 height 21
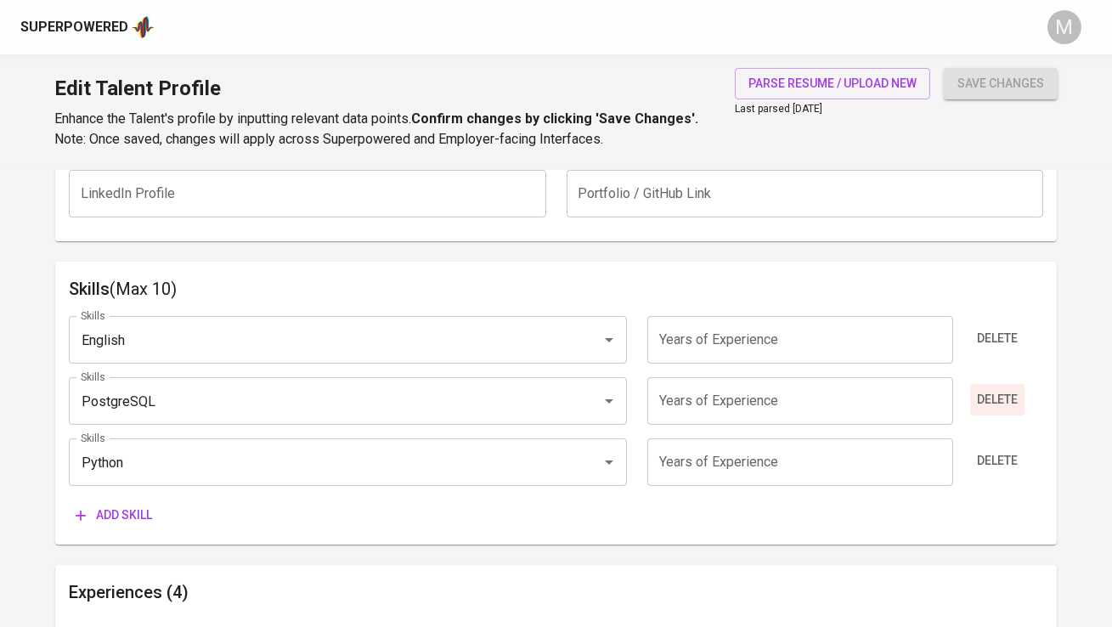
click at [987, 335] on span "Delete" at bounding box center [997, 338] width 41 height 21
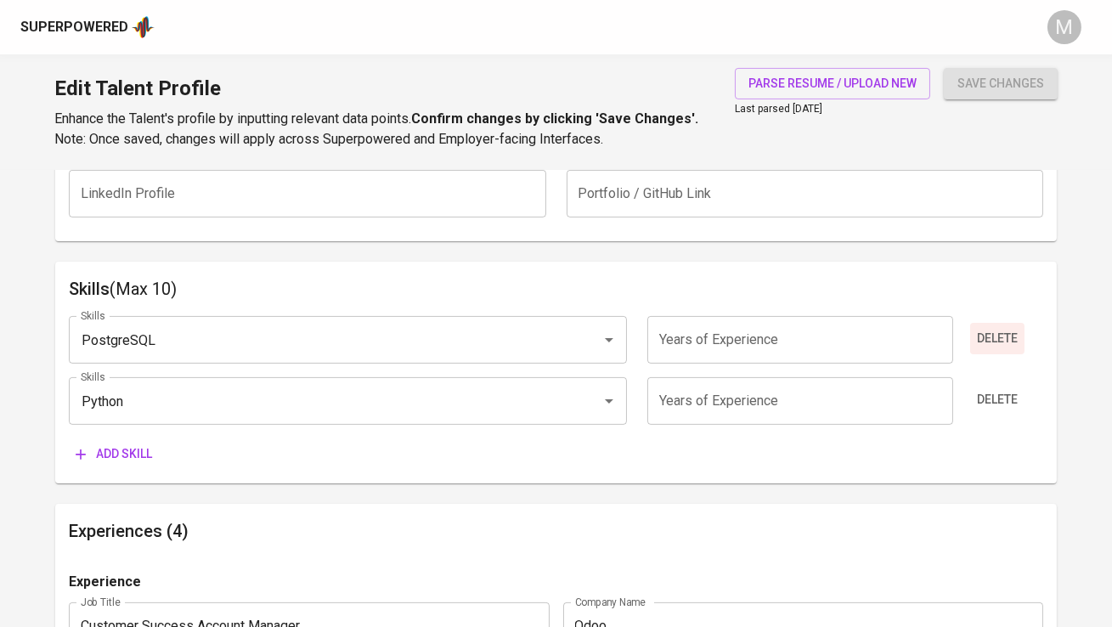
click at [987, 335] on span "Delete" at bounding box center [997, 338] width 41 height 21
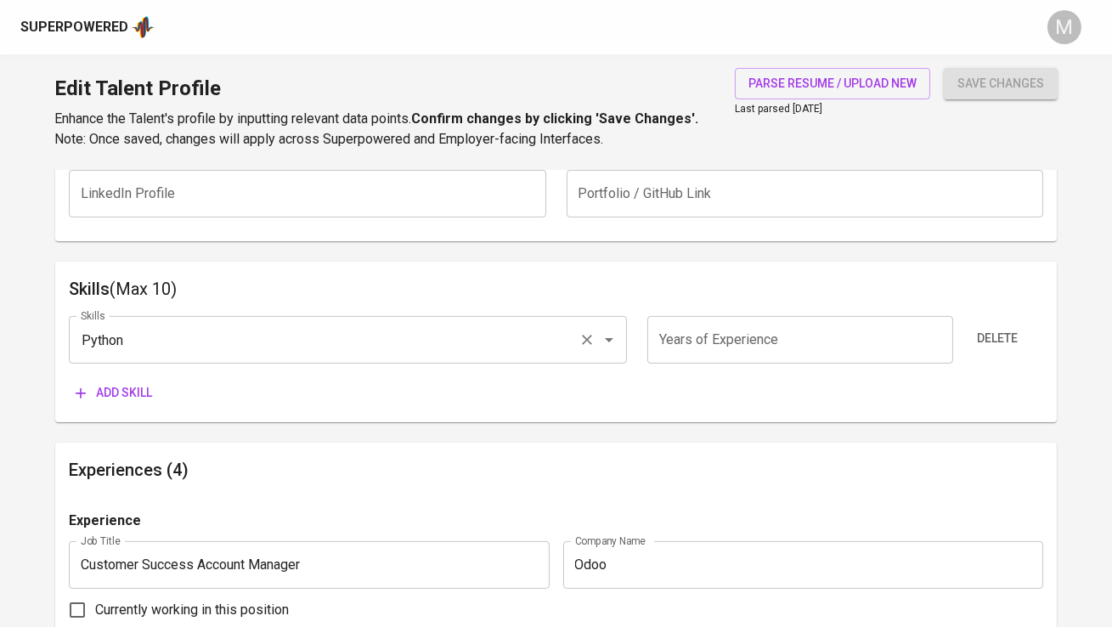
click at [426, 354] on input "Python" at bounding box center [323, 340] width 495 height 32
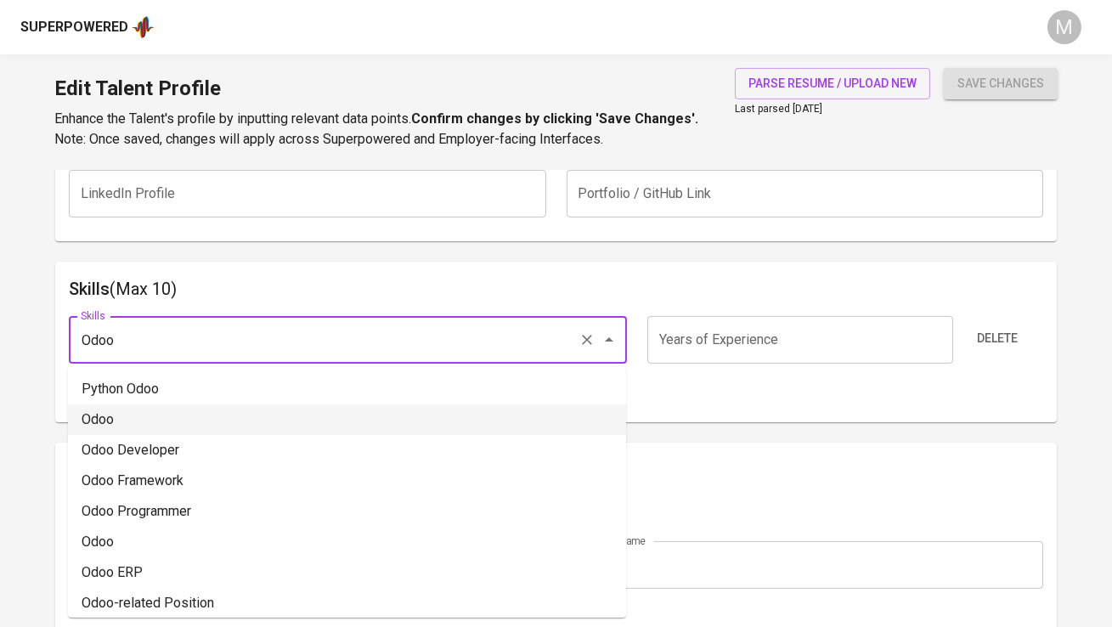
click at [322, 417] on li "Odoo" at bounding box center [347, 420] width 558 height 31
type input "Odoo"
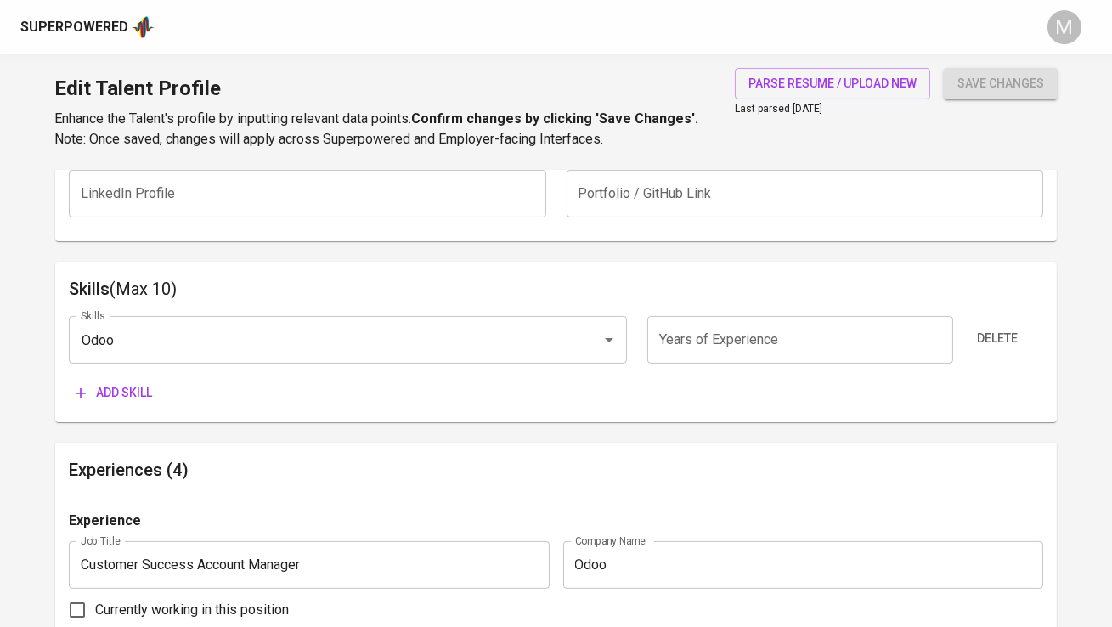
click at [128, 384] on span "Add skill" at bounding box center [114, 392] width 76 height 21
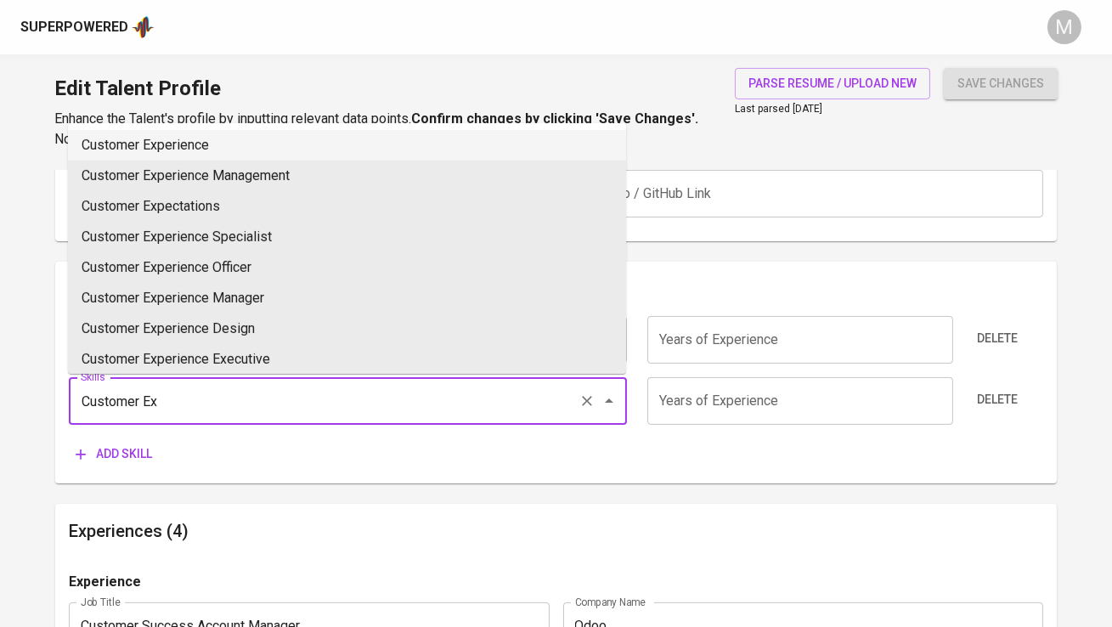
click at [212, 154] on li "Customer Experience" at bounding box center [347, 145] width 558 height 31
type input "Customer Experience"
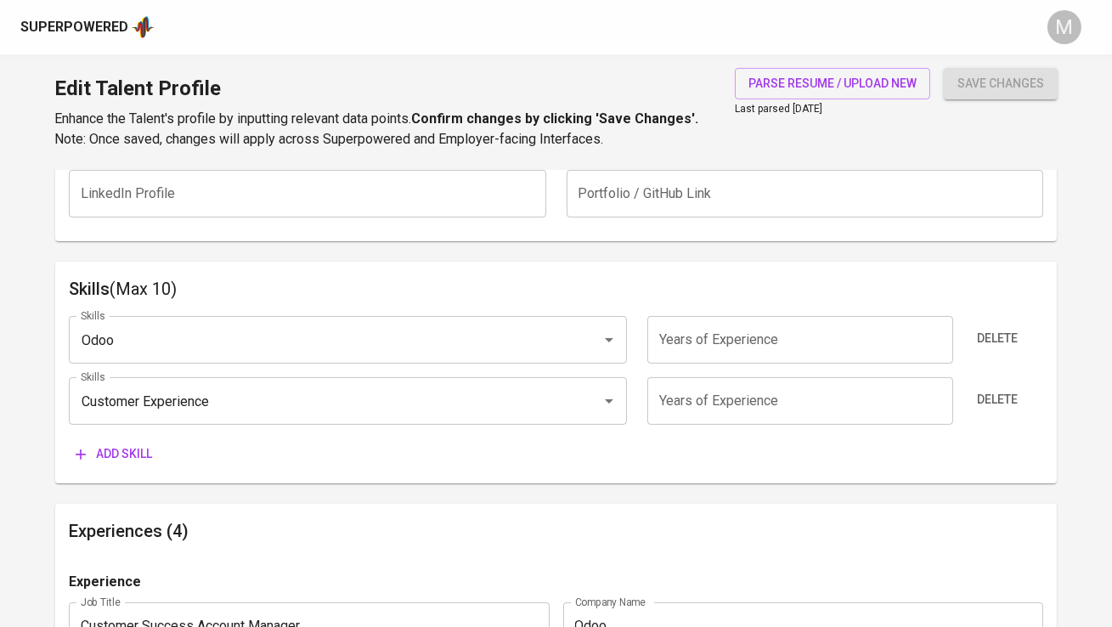
click at [110, 467] on button "Add skill" at bounding box center [114, 453] width 90 height 31
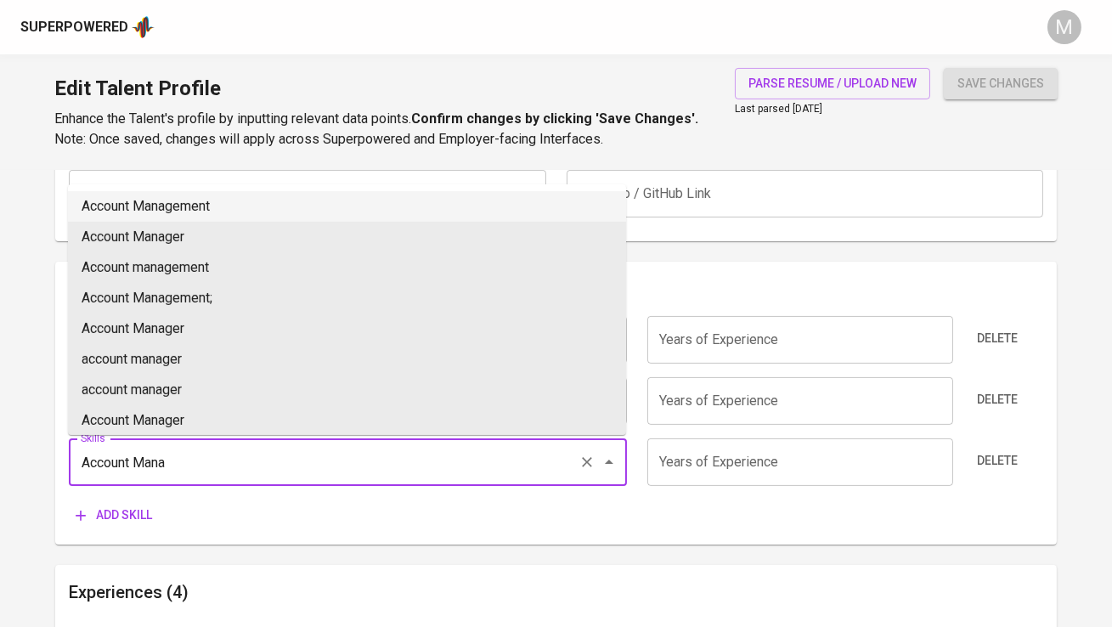
click at [180, 208] on li "Account Management" at bounding box center [347, 206] width 558 height 31
type input "Account Management"
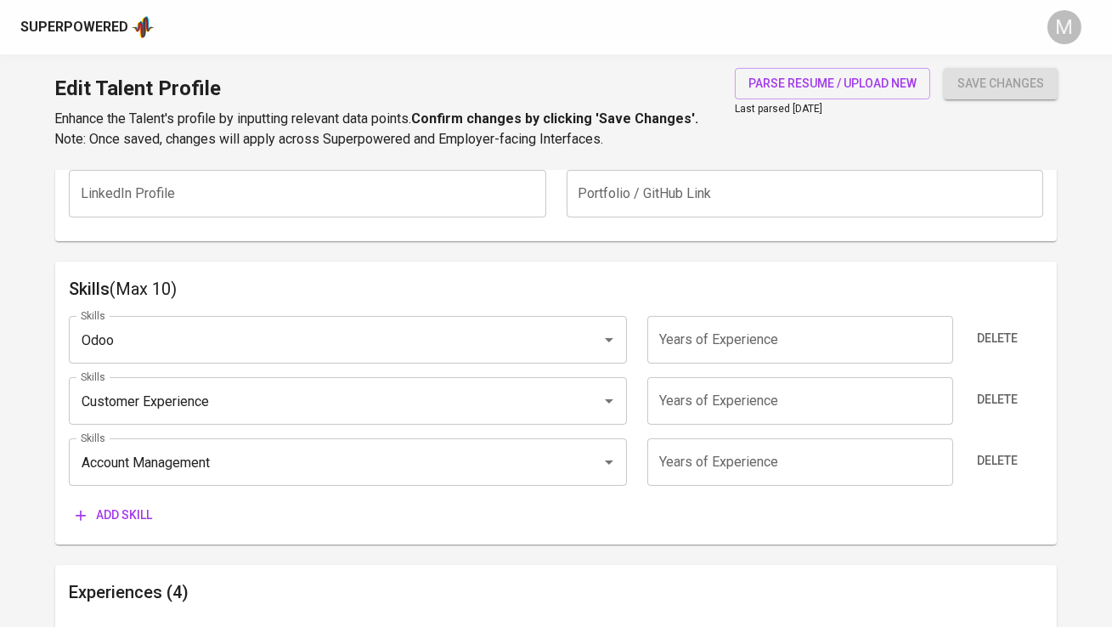
click at [135, 515] on span "Add skill" at bounding box center [114, 515] width 76 height 21
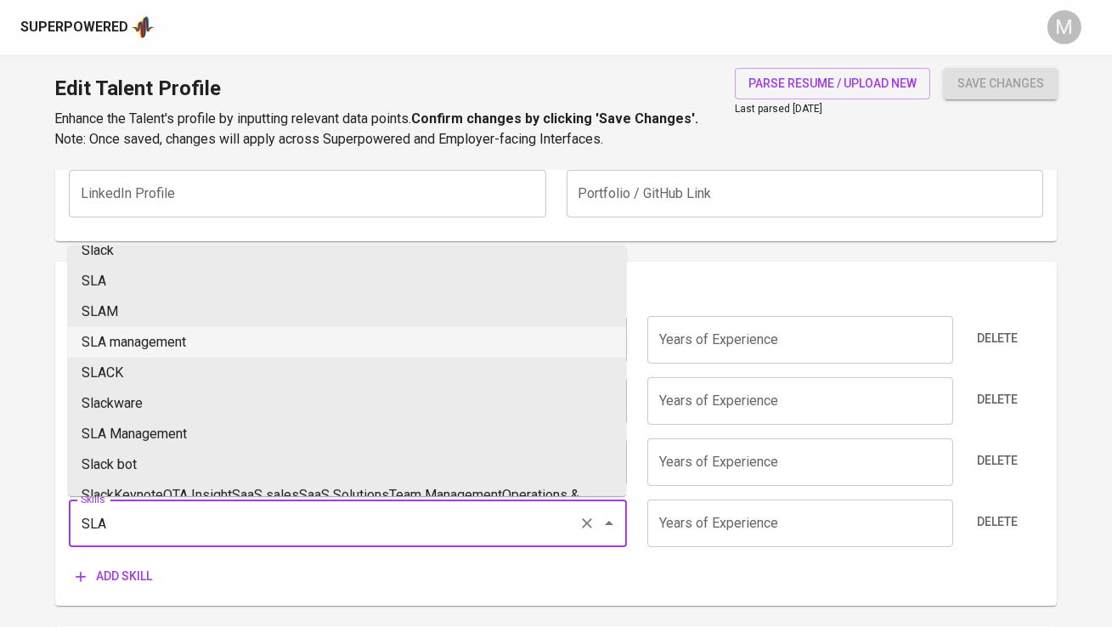
scroll to position [20, 0]
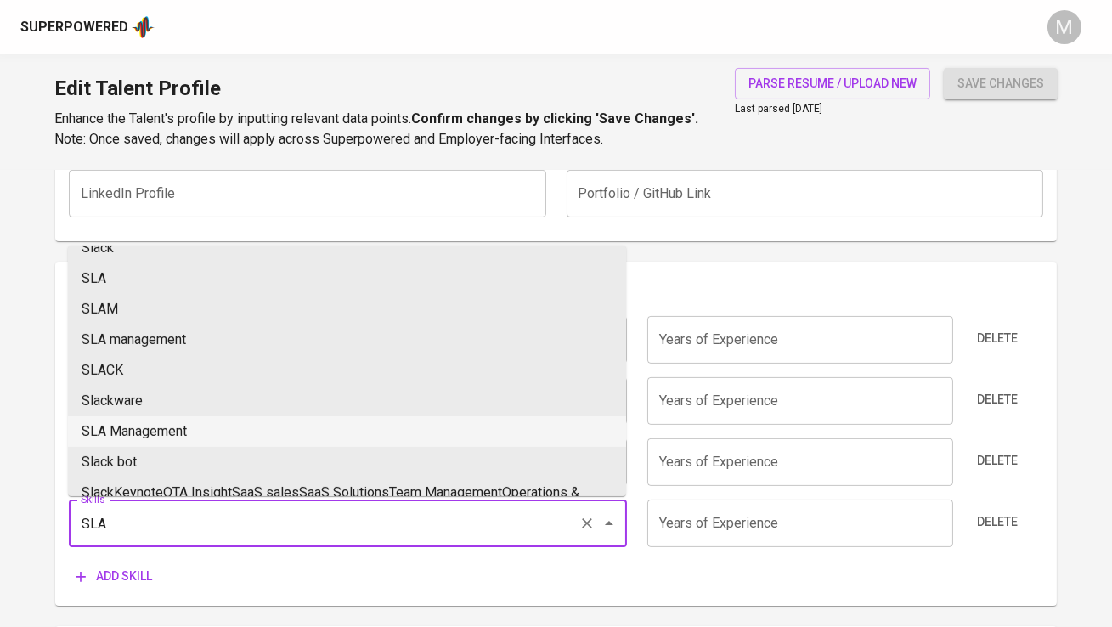
click at [179, 423] on li "SLA Management" at bounding box center [347, 431] width 558 height 31
type input "SLA Management"
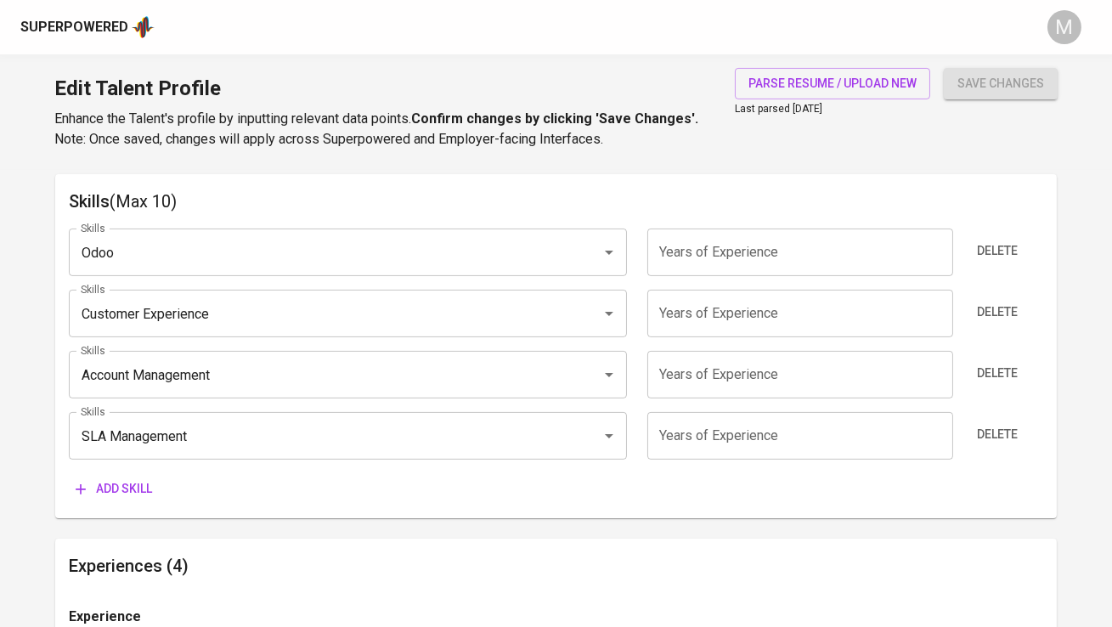
scroll to position [883, 0]
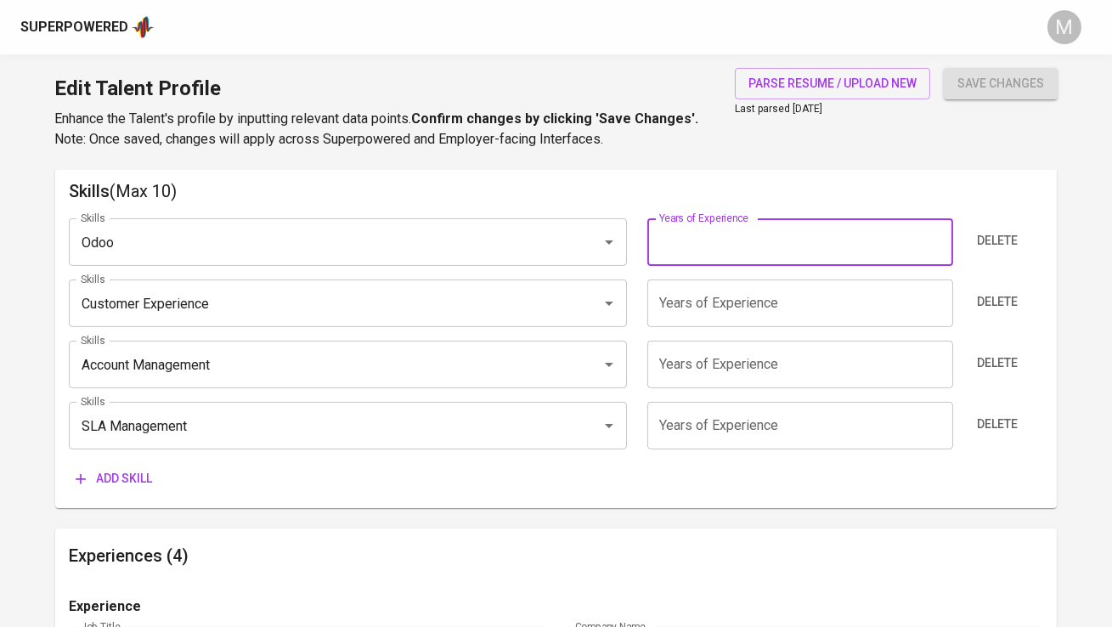
click at [697, 248] on input "number" at bounding box center [801, 242] width 306 height 48
type input "2"
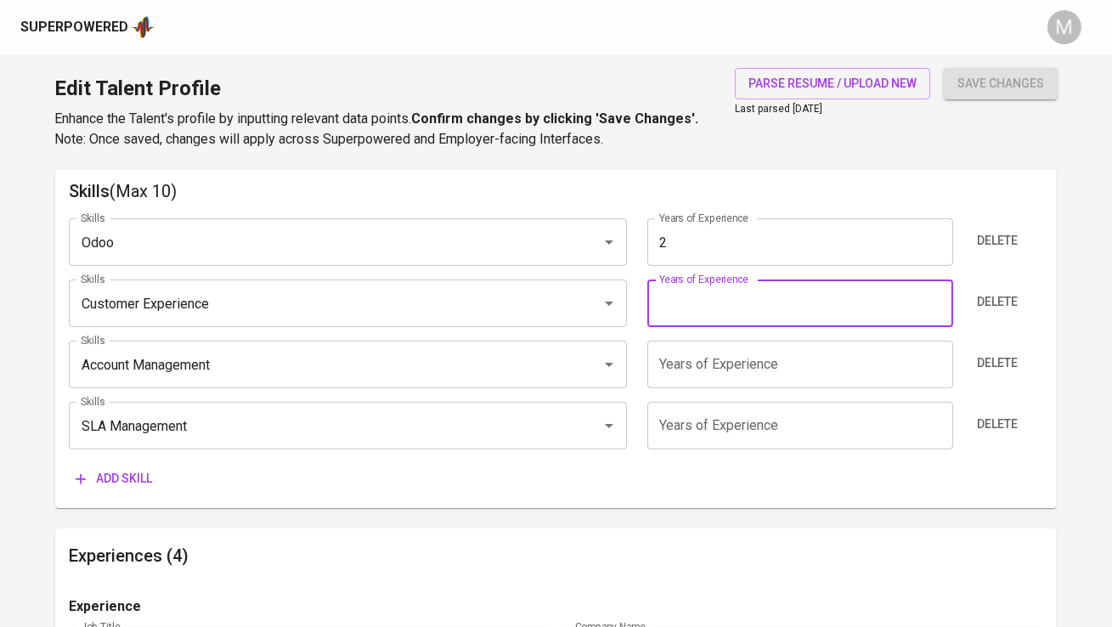
click at [692, 292] on input "number" at bounding box center [801, 304] width 306 height 48
type input "2"
click at [694, 377] on input "number" at bounding box center [801, 365] width 306 height 48
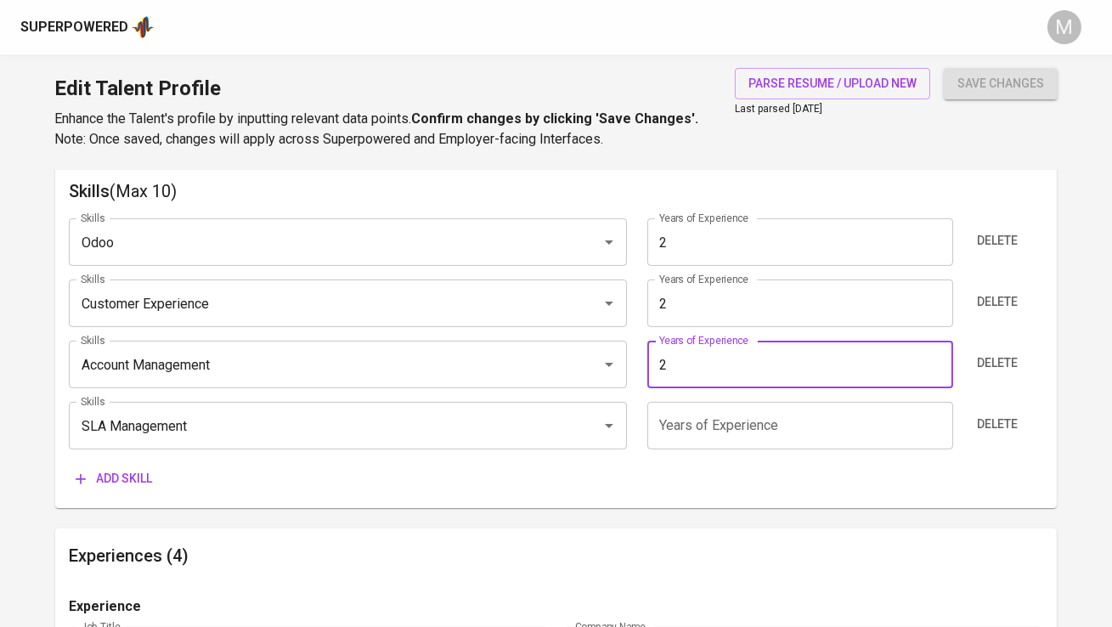
type input "2"
click at [694, 420] on input "number" at bounding box center [801, 426] width 306 height 48
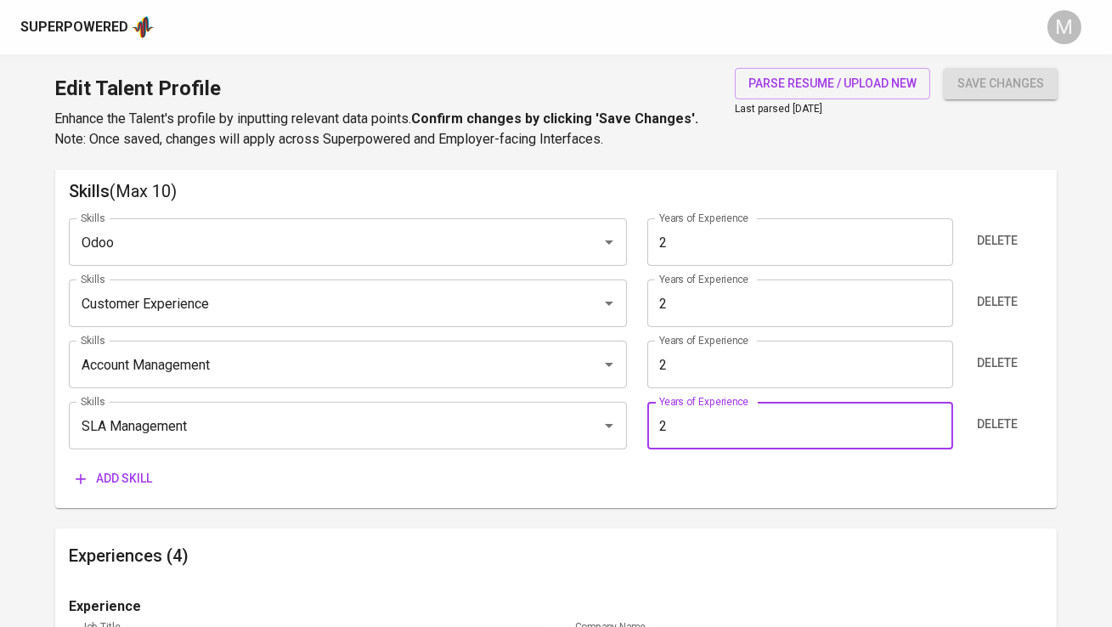
type input "2"
click at [685, 503] on div "Skills (Max 10) Skills Odoo Skills Years of Experience 2 Years of Experience De…" at bounding box center [555, 336] width 1001 height 344
click at [985, 90] on span "save changes" at bounding box center [1001, 83] width 87 height 21
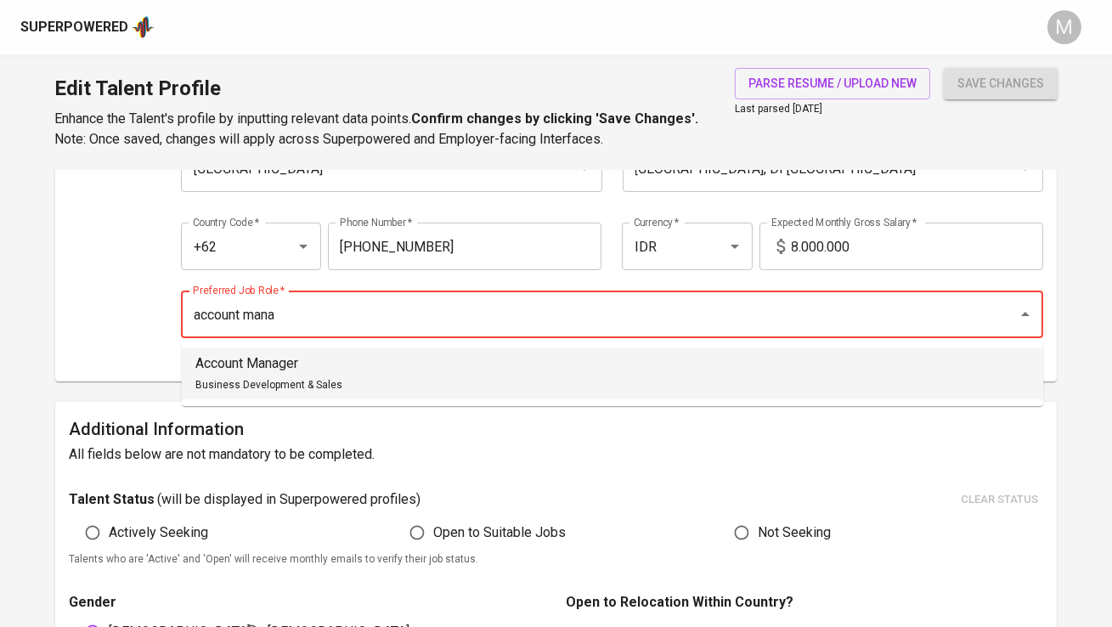
click at [539, 353] on li "Account Manager Business Development & Sales" at bounding box center [613, 373] width 862 height 51
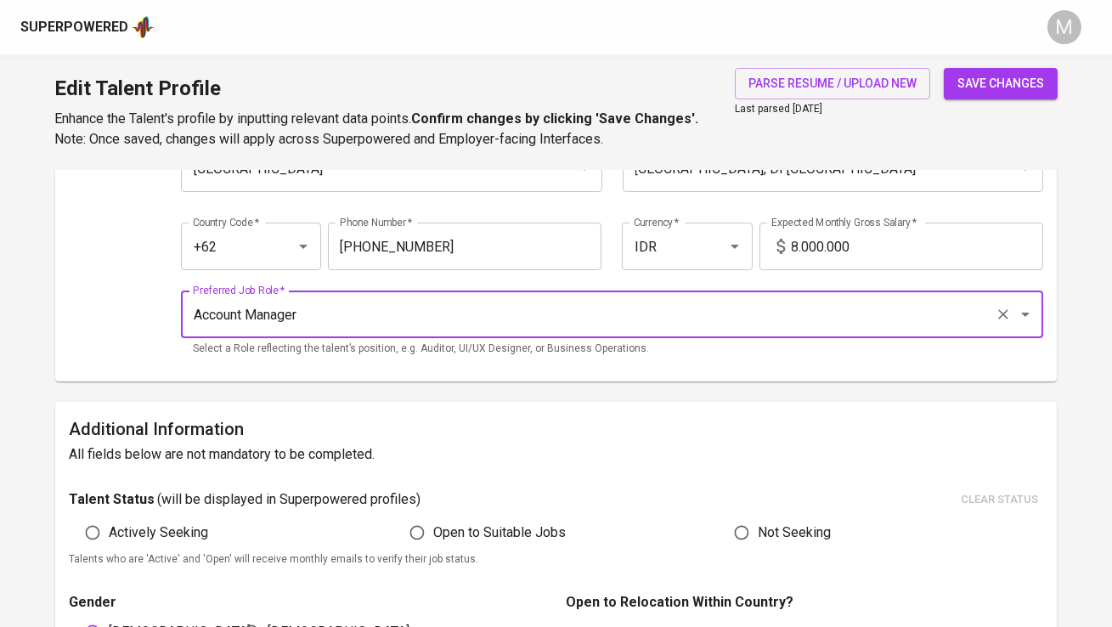
type input "Account Manager"
click at [856, 247] on input "8.000.000" at bounding box center [918, 247] width 252 height 48
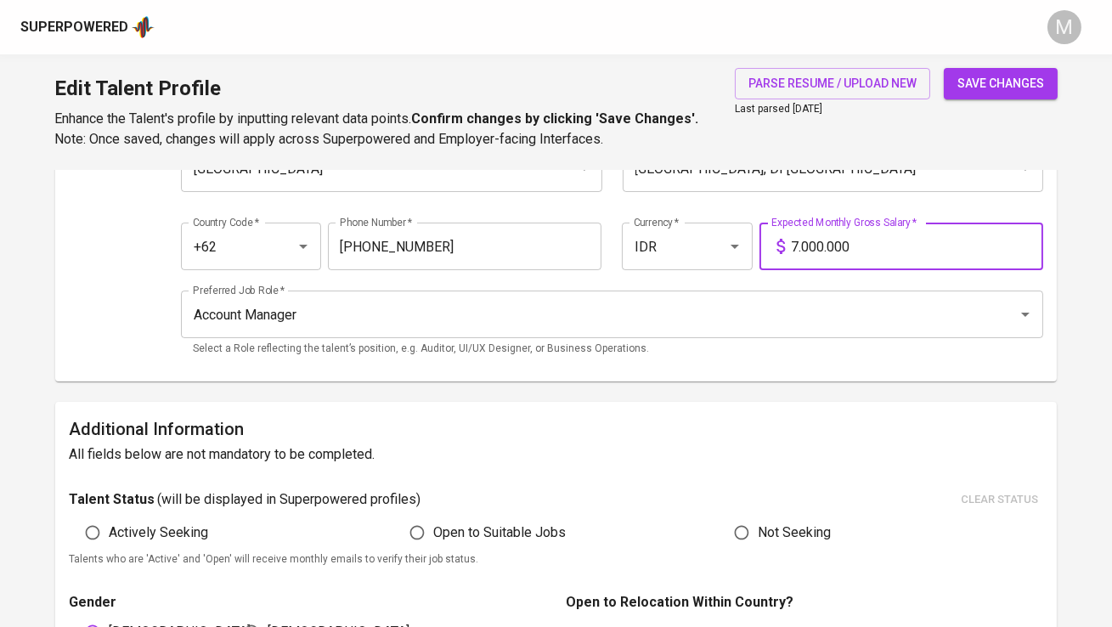
type input "7.000.000"
click at [944, 68] on button "save changes" at bounding box center [1001, 83] width 114 height 31
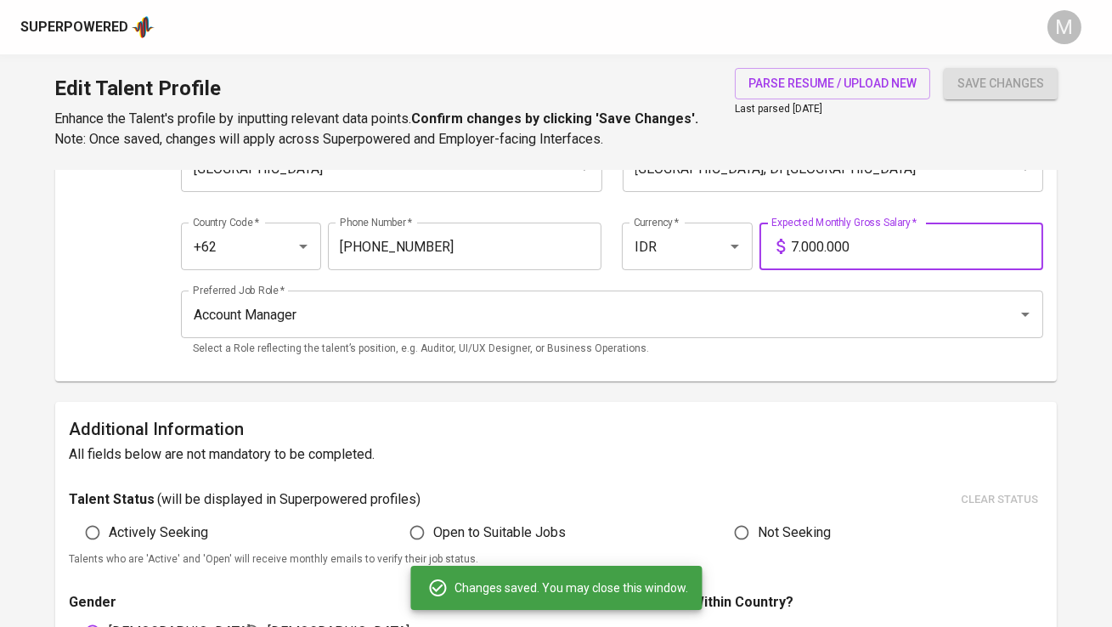
type input "SLA Management"
type input "Account Management"
type input "Customer Experience"
type input "Odoo"
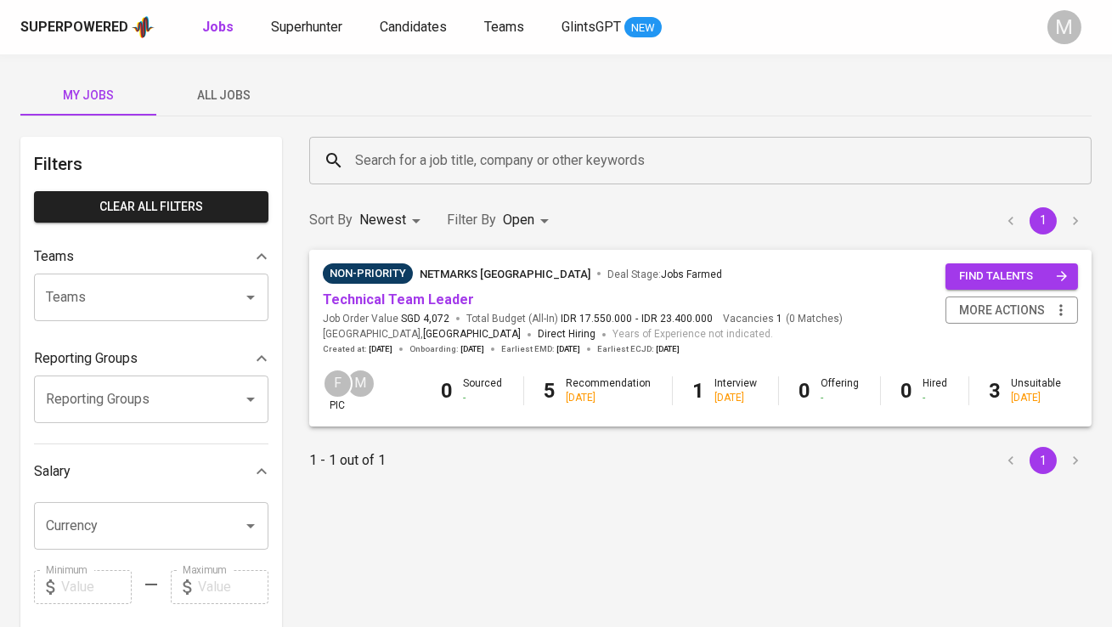
click at [248, 98] on span "All Jobs" at bounding box center [225, 95] width 116 height 21
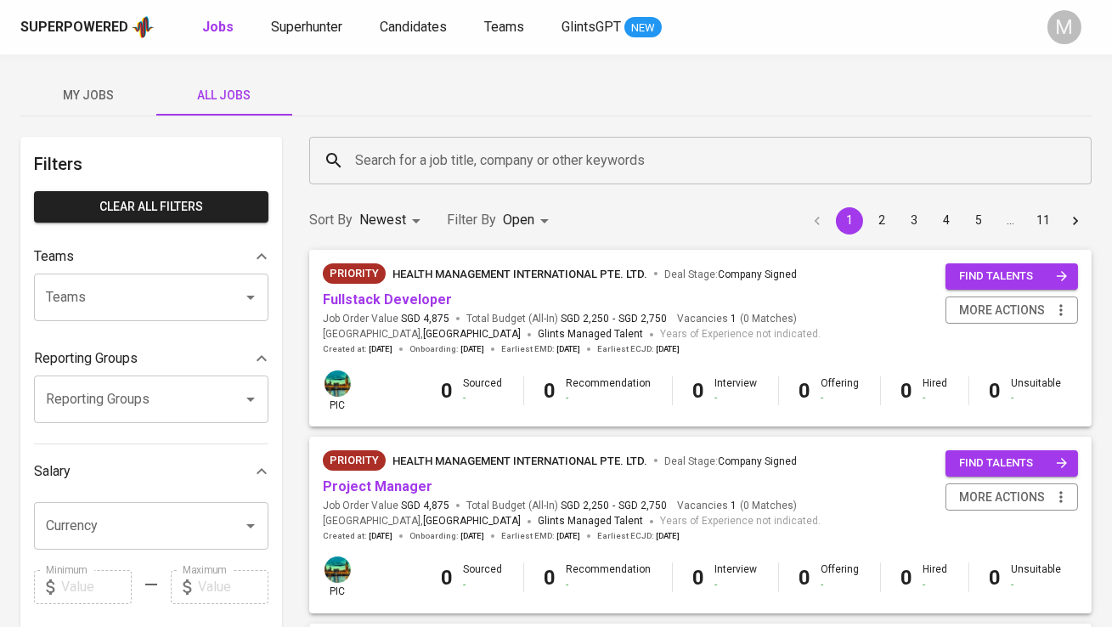
click at [450, 164] on input "Search for a job title, company or other keywords" at bounding box center [705, 160] width 708 height 32
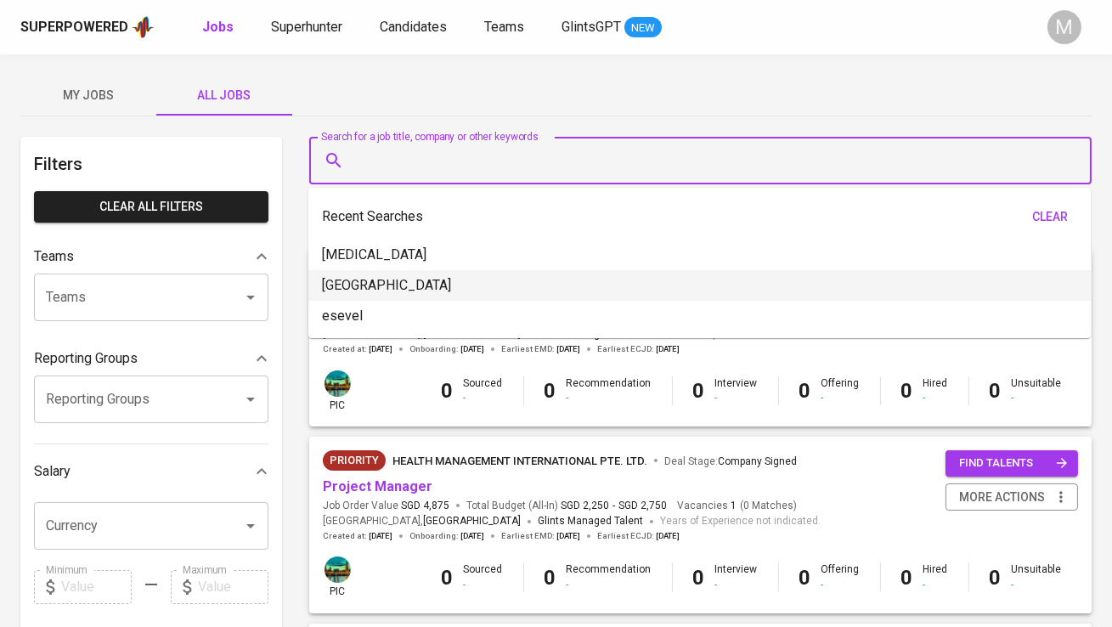
click at [455, 277] on li "[GEOGRAPHIC_DATA]" at bounding box center [699, 285] width 783 height 31
type input "[GEOGRAPHIC_DATA]"
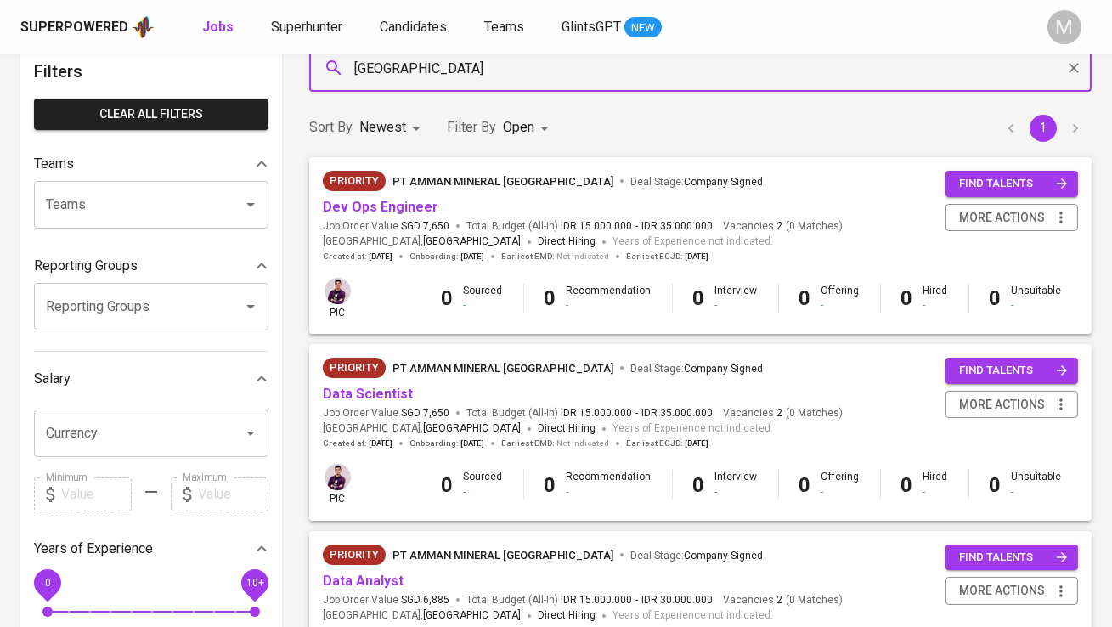
scroll to position [225, 0]
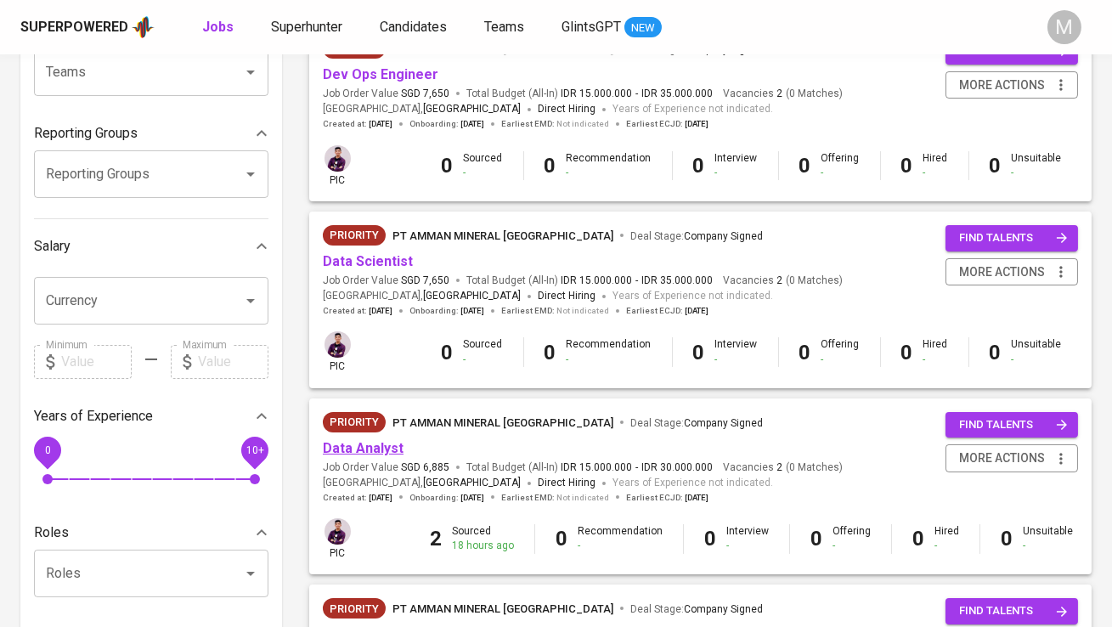
click at [377, 445] on link "Data Analyst" at bounding box center [363, 448] width 81 height 16
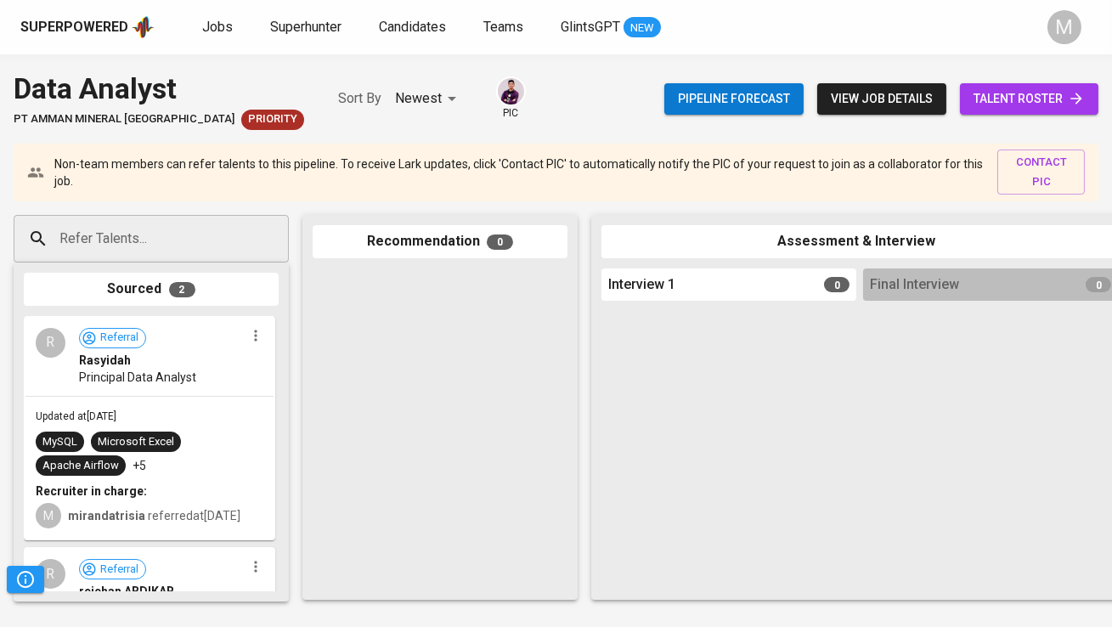
click at [1044, 102] on span "talent roster" at bounding box center [1029, 98] width 111 height 21
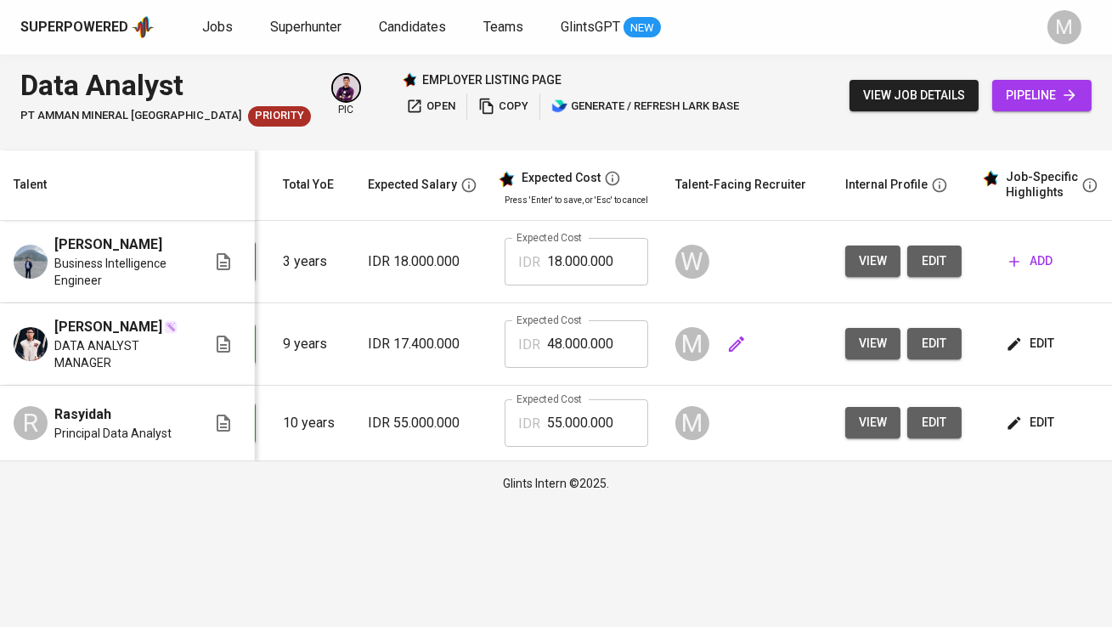
scroll to position [0, 275]
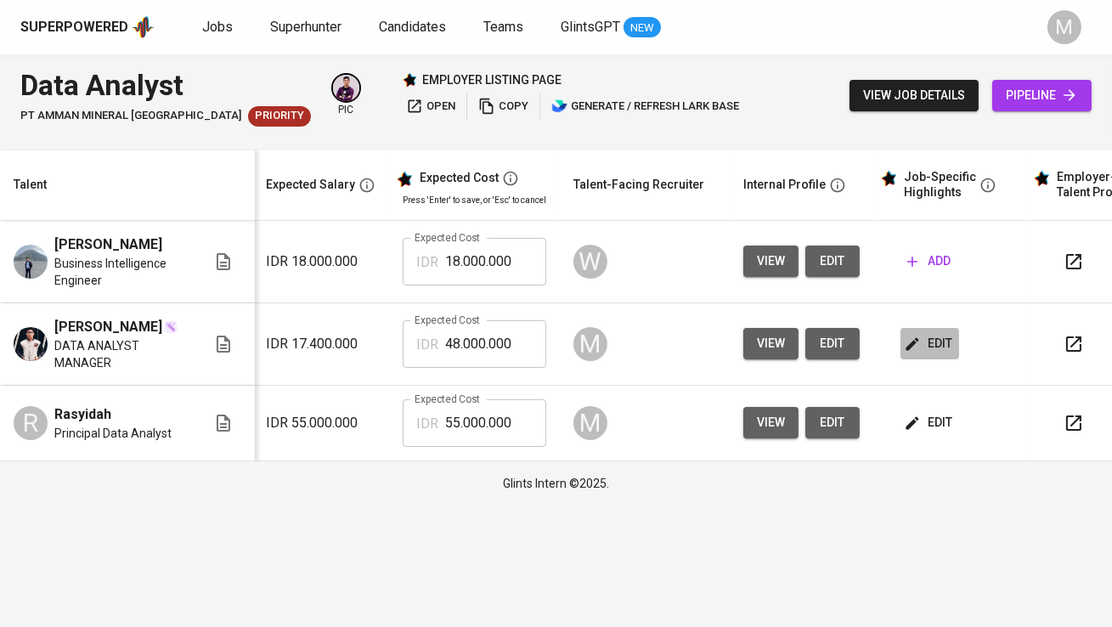
click at [931, 341] on span "edit" at bounding box center [930, 343] width 45 height 21
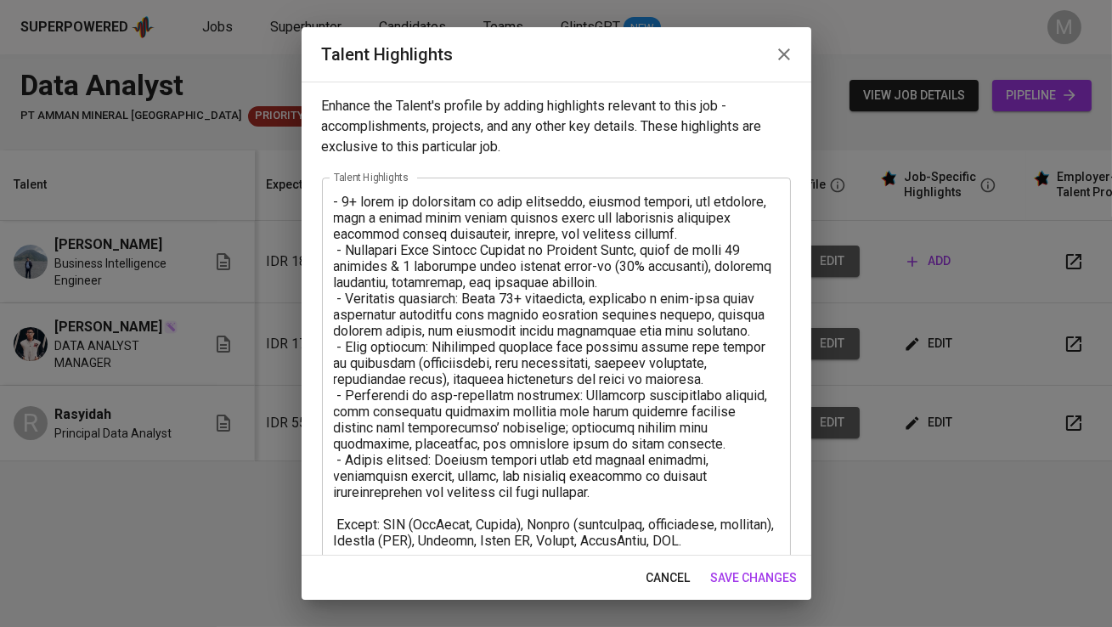
scroll to position [88, 0]
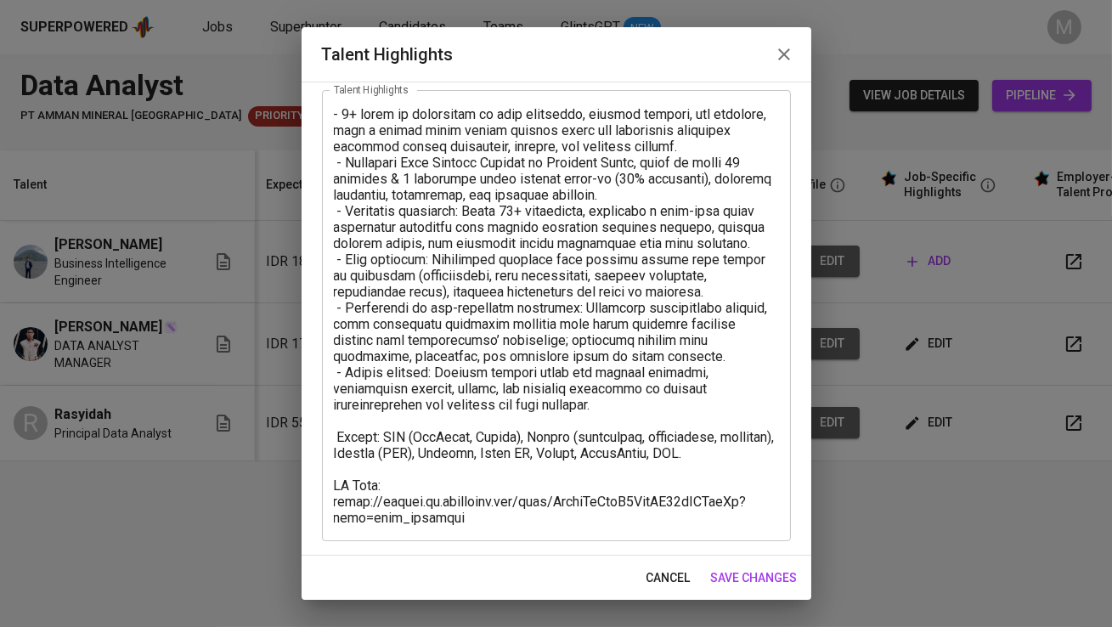
click at [464, 518] on textarea at bounding box center [556, 316] width 445 height 420
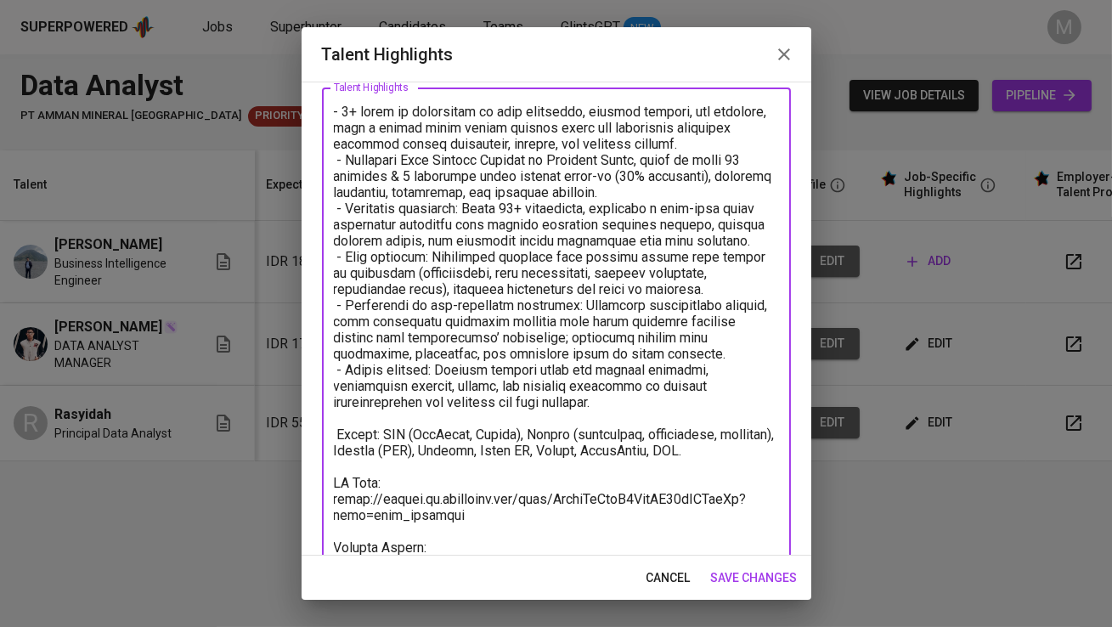
scroll to position [106, 0]
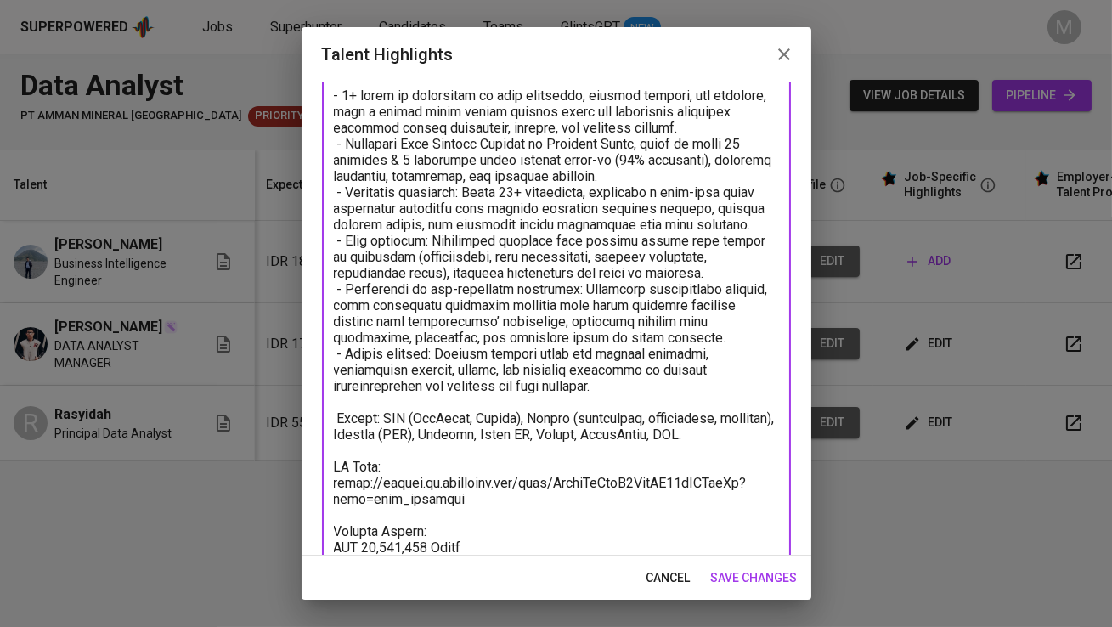
type textarea "- 1+ lorem ip dolorsitam co adip elitseddo, eiusmod tempori, utl etdolore, magn…"
click at [767, 580] on span "save changes" at bounding box center [754, 578] width 87 height 21
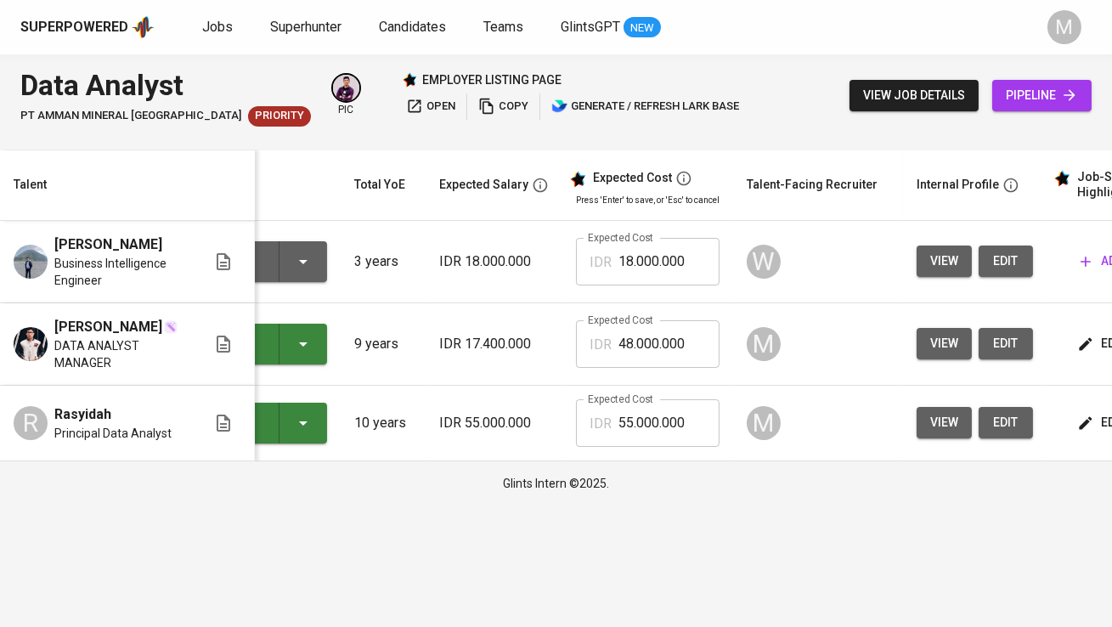
scroll to position [0, 0]
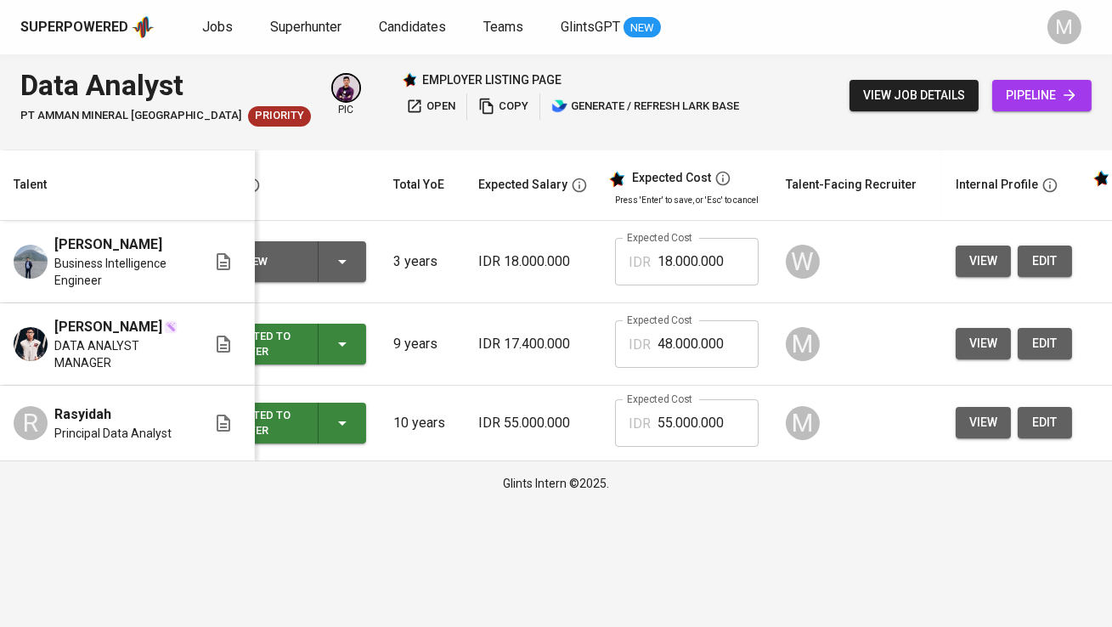
click at [721, 343] on input "48.000.000" at bounding box center [708, 344] width 101 height 48
